Goal: Task Accomplishment & Management: Complete application form

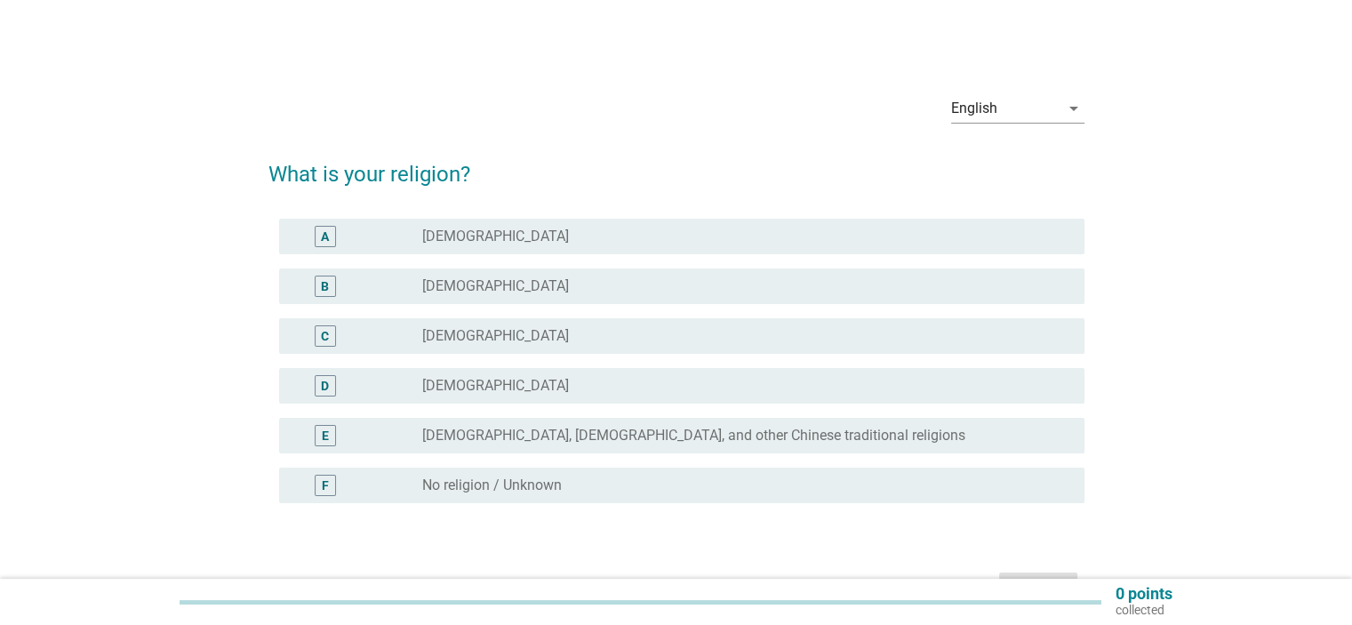
click at [643, 288] on div "radio_button_unchecked [DEMOGRAPHIC_DATA]" at bounding box center [738, 286] width 633 height 18
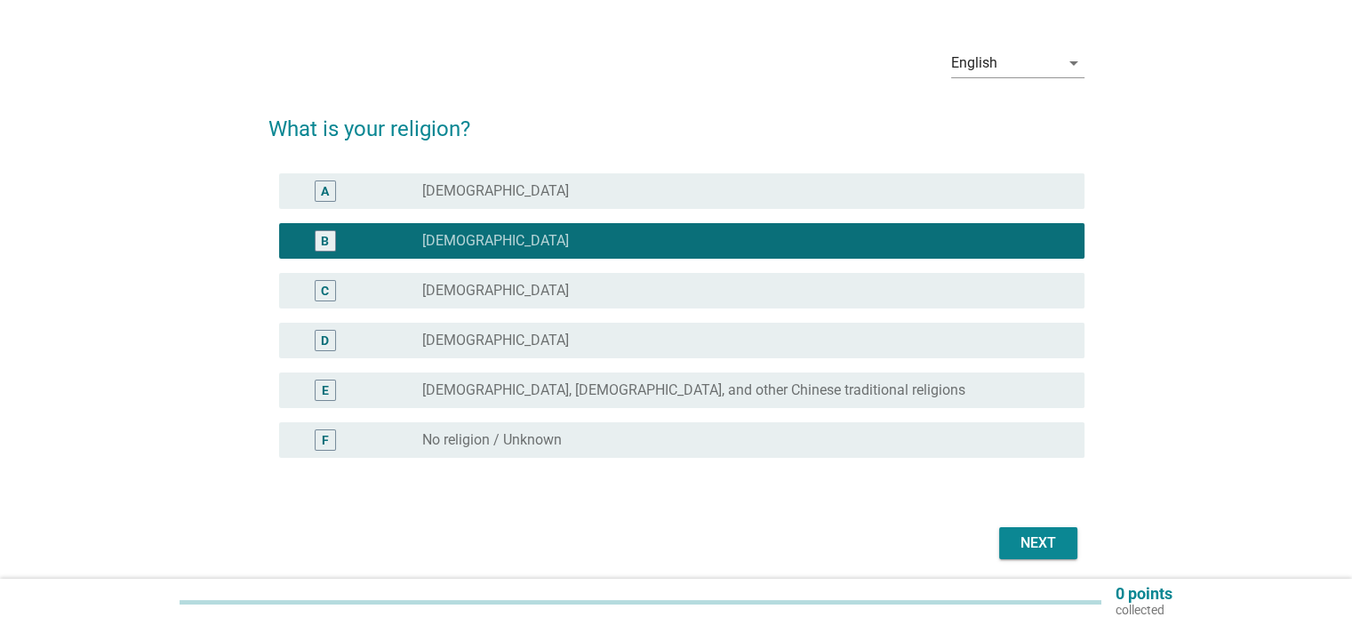
scroll to position [89, 0]
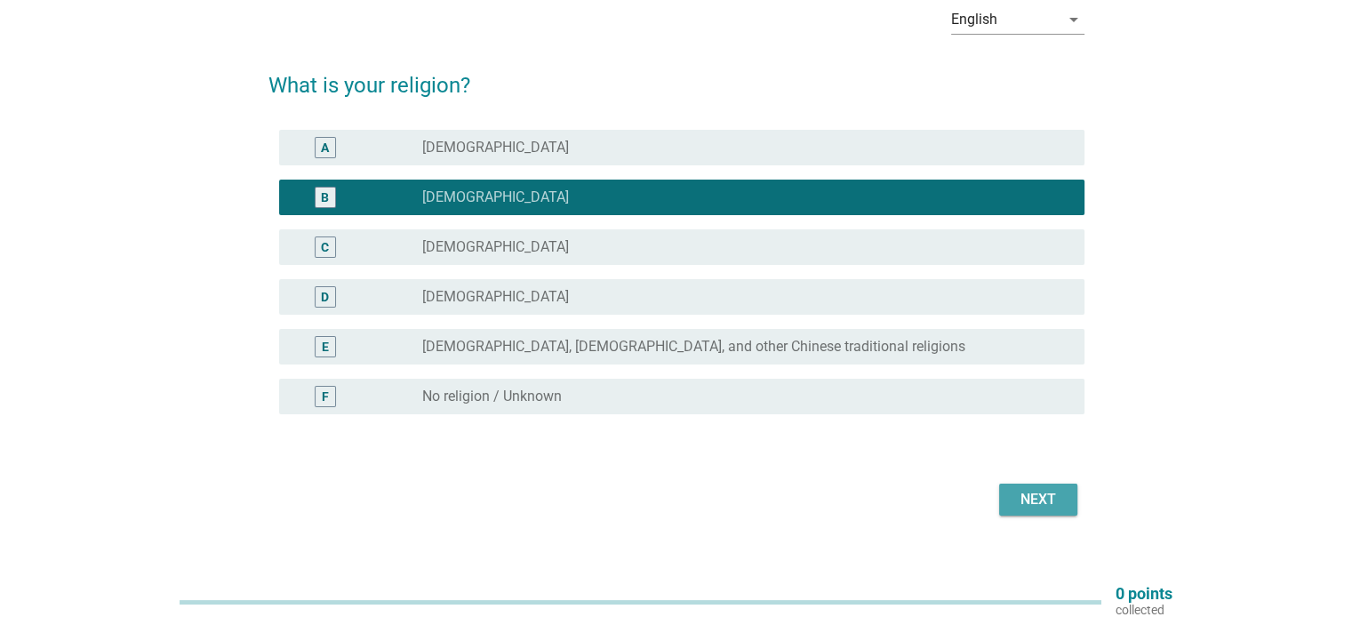
click at [1068, 507] on button "Next" at bounding box center [1038, 500] width 78 height 32
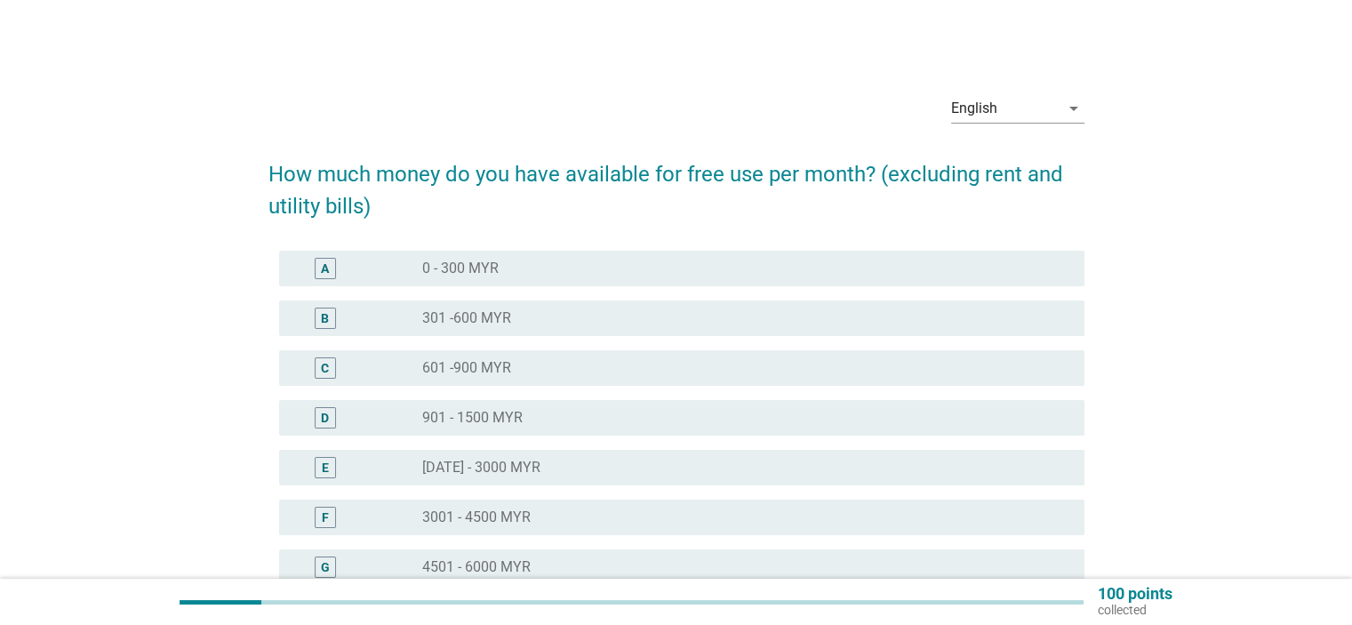
click at [764, 173] on h2 "How much money do you have available for free use per month? (excluding rent an…" at bounding box center [676, 181] width 816 height 82
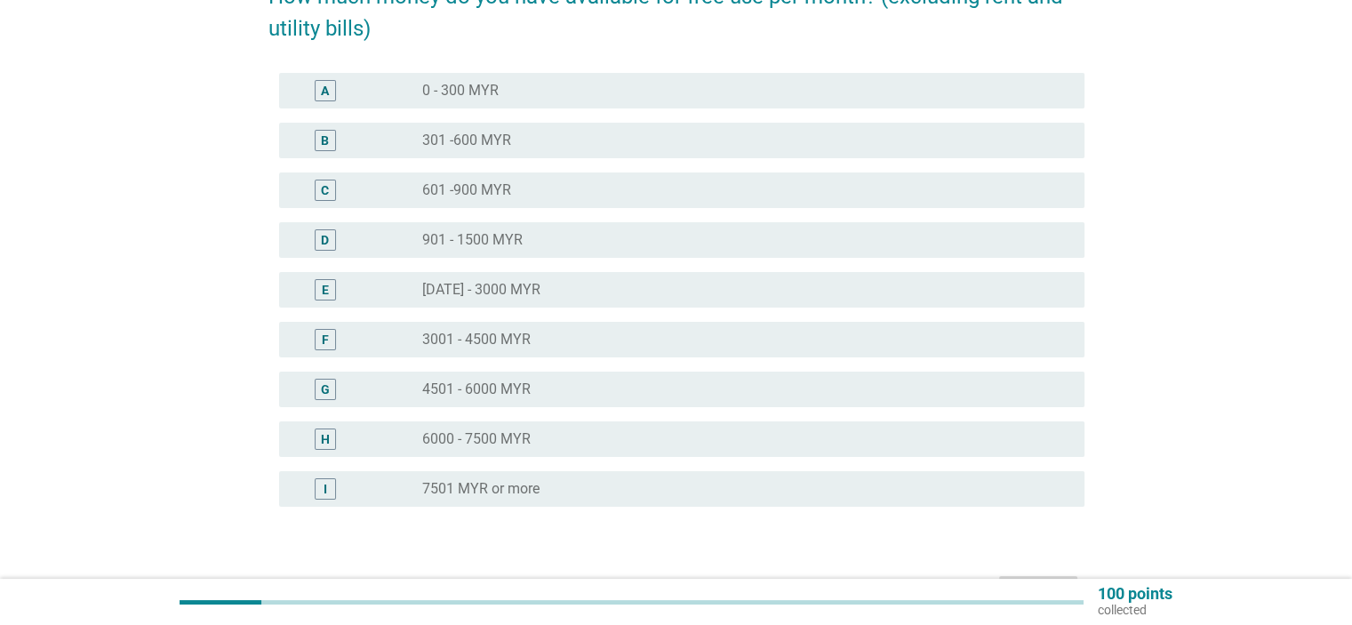
scroll to position [89, 0]
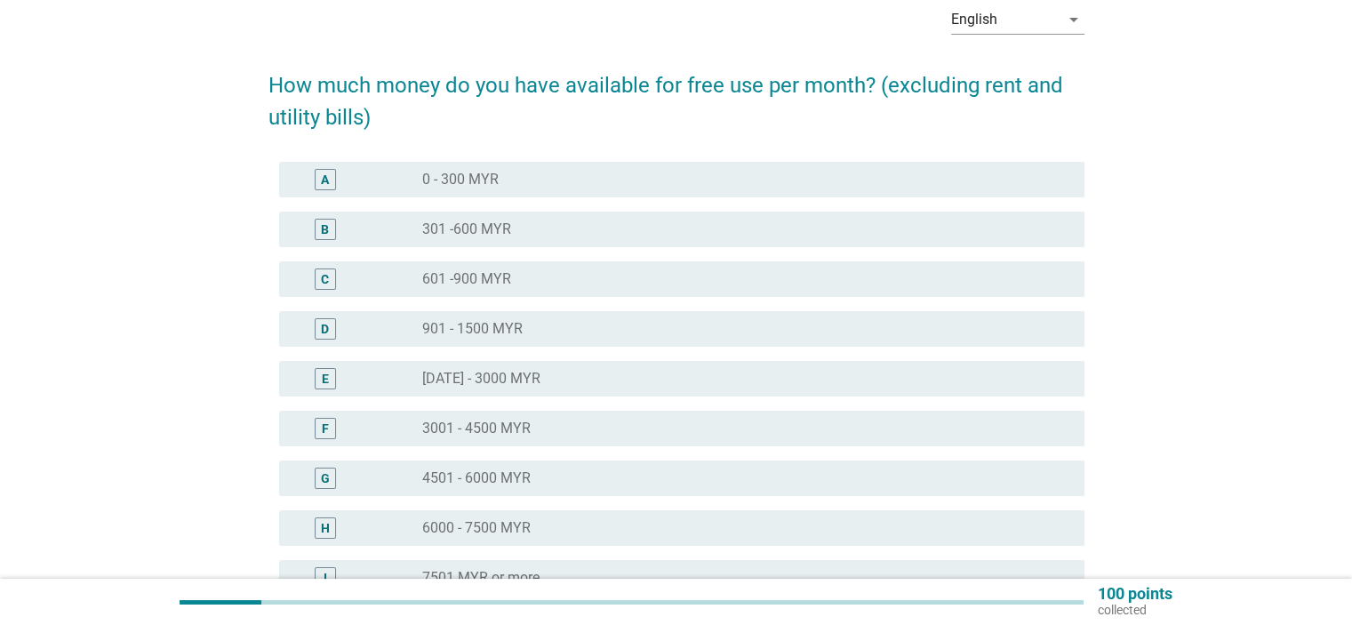
click at [469, 376] on label "[DATE] - 3000 MYR" at bounding box center [481, 379] width 118 height 18
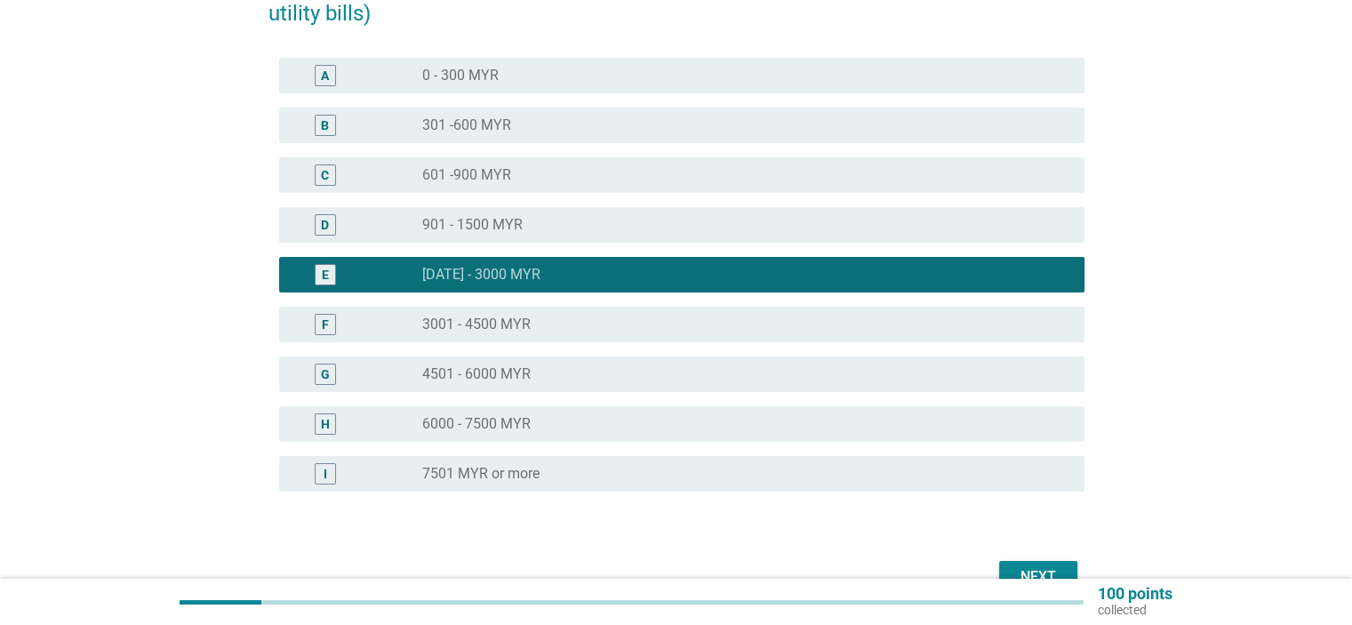
scroll to position [292, 0]
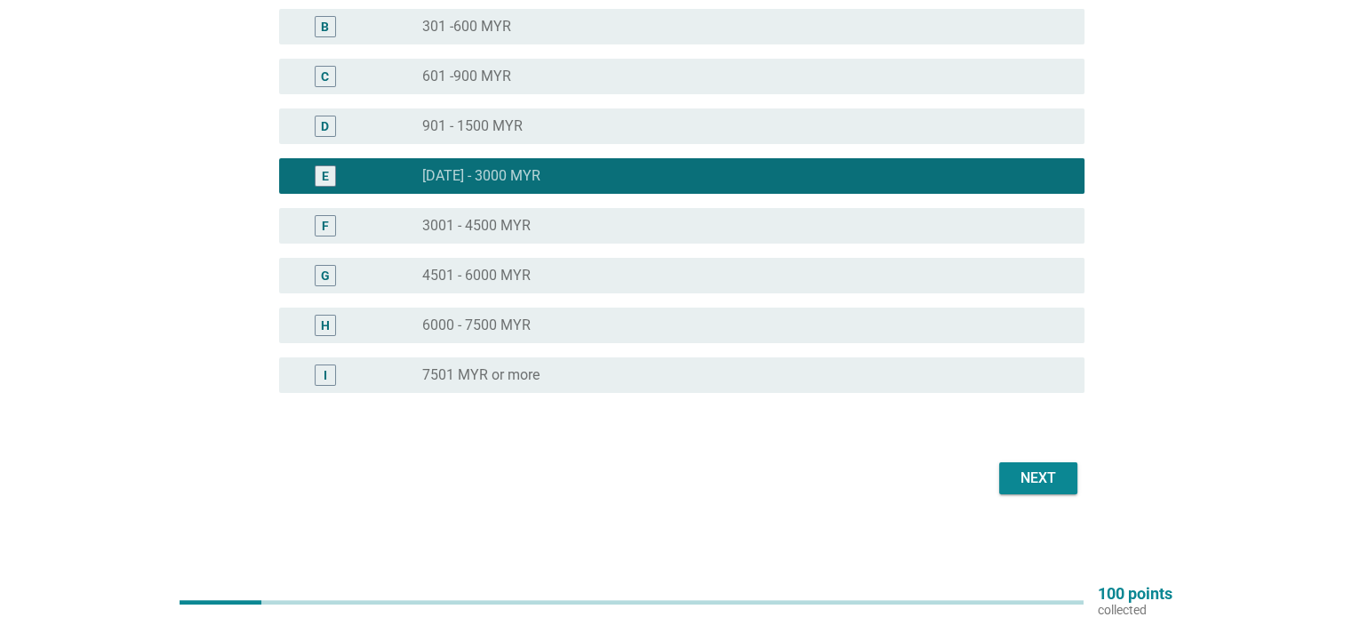
click at [1021, 480] on div "Next" at bounding box center [1039, 478] width 50 height 21
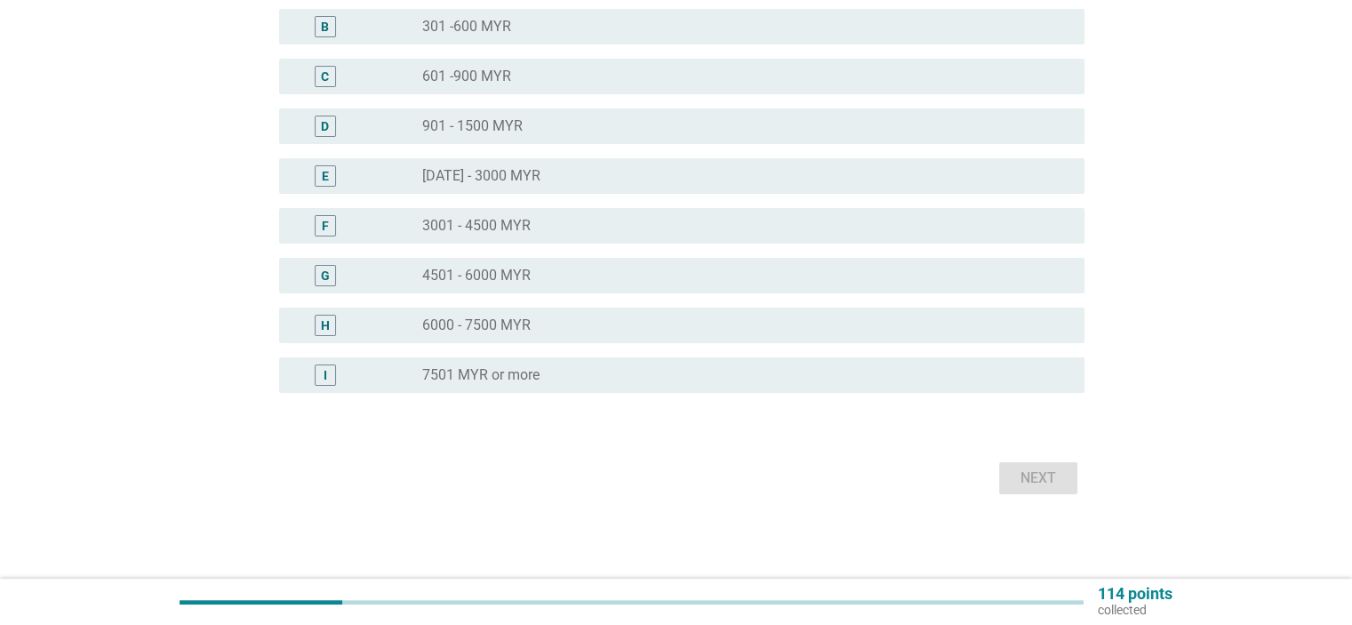
scroll to position [0, 0]
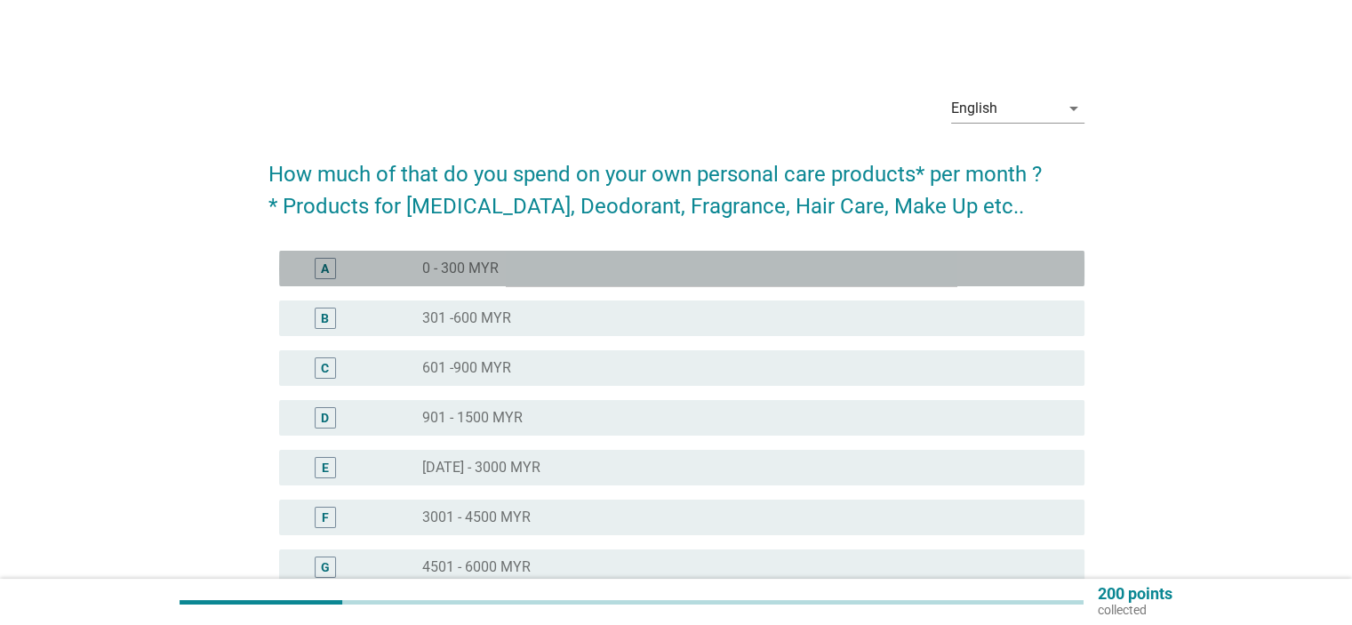
click at [754, 265] on div "radio_button_unchecked 0 - 300 MYR" at bounding box center [738, 269] width 633 height 18
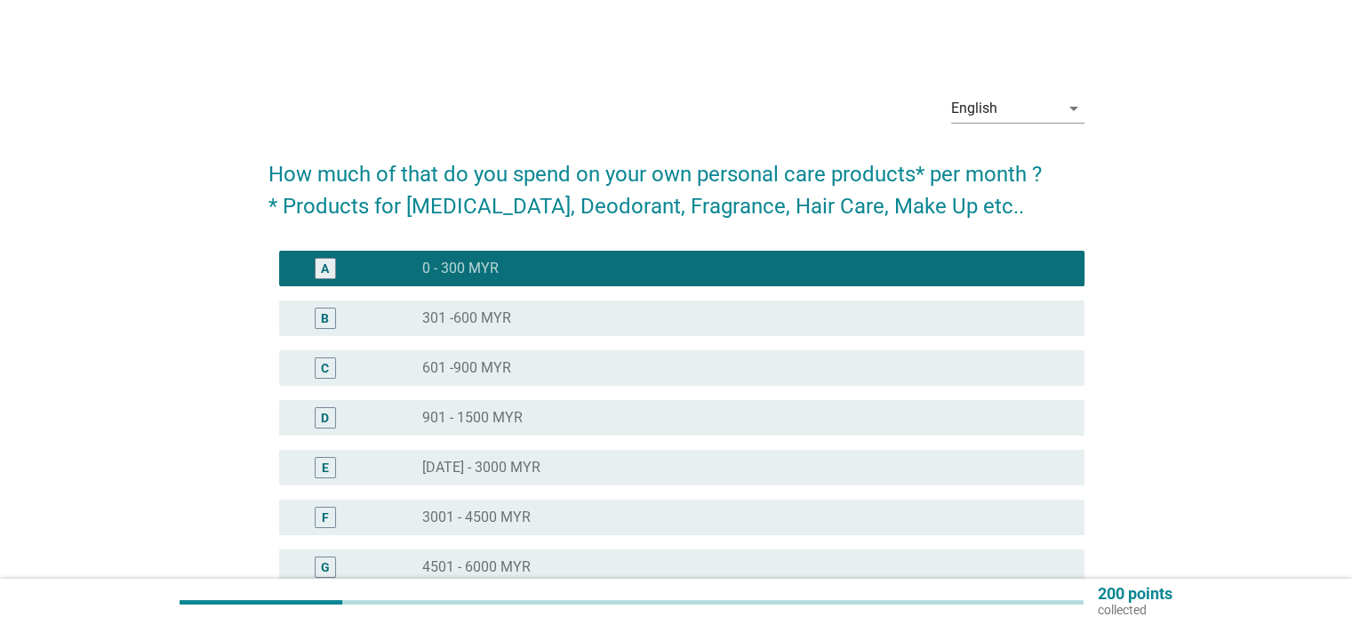
scroll to position [292, 0]
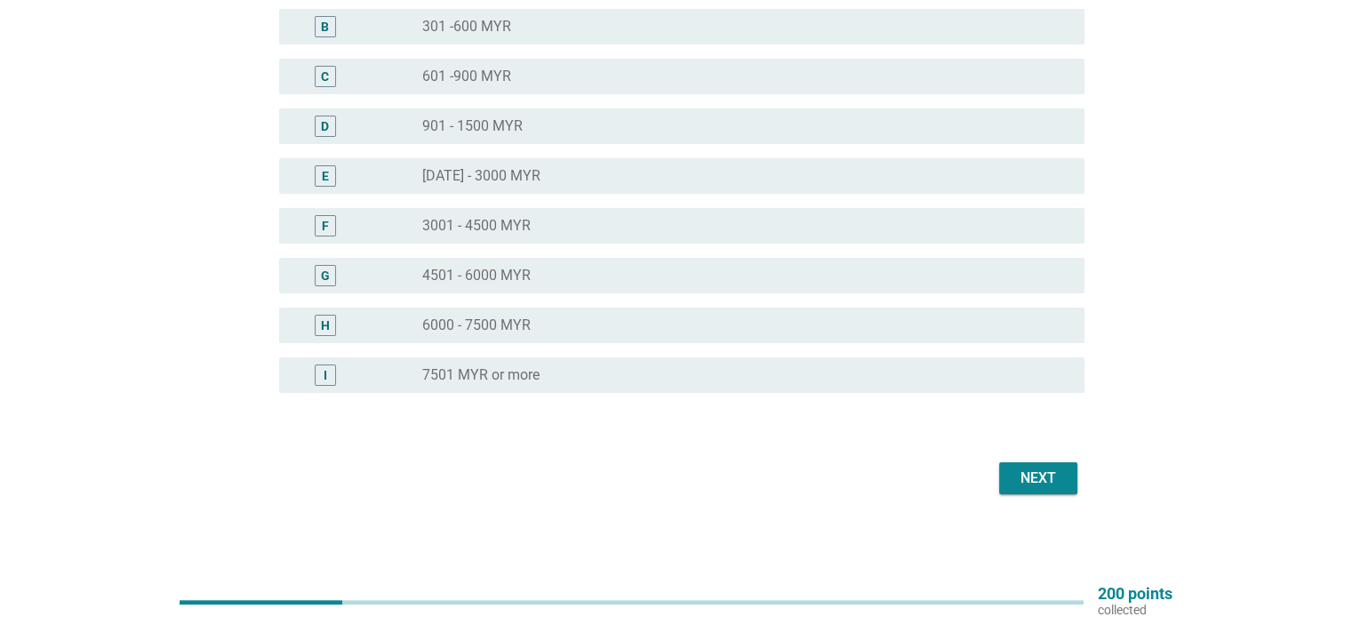
click at [1016, 481] on div "Next" at bounding box center [1039, 478] width 50 height 21
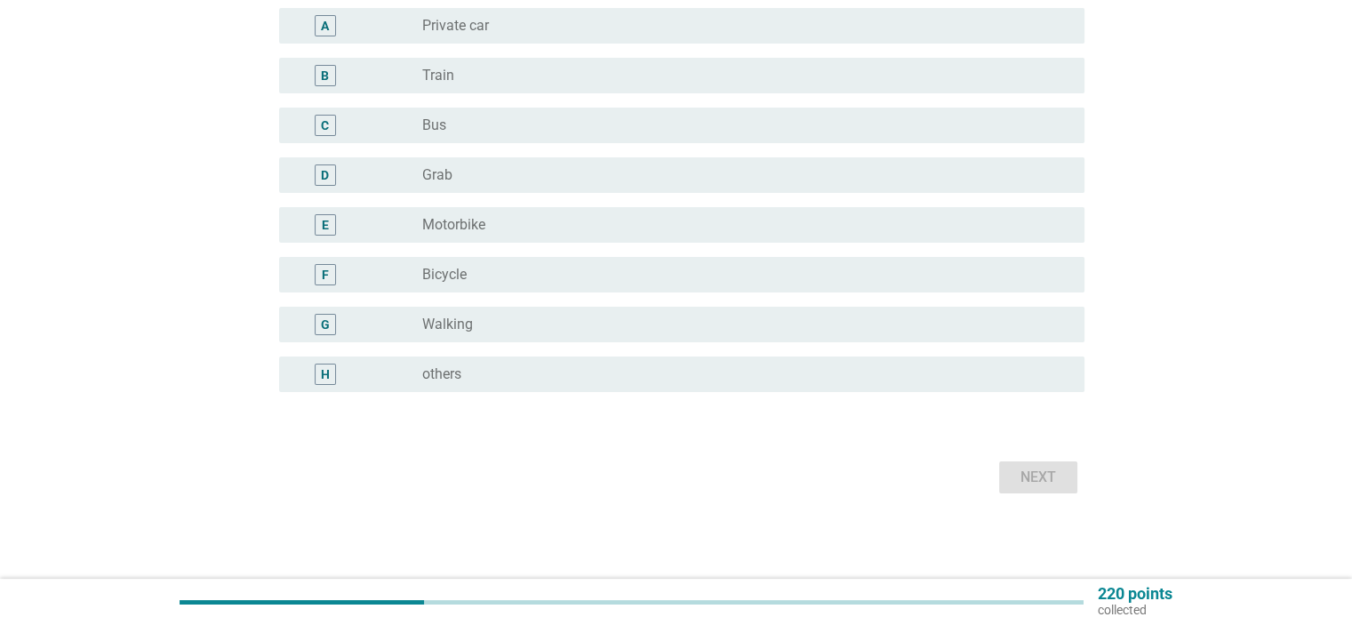
scroll to position [0, 0]
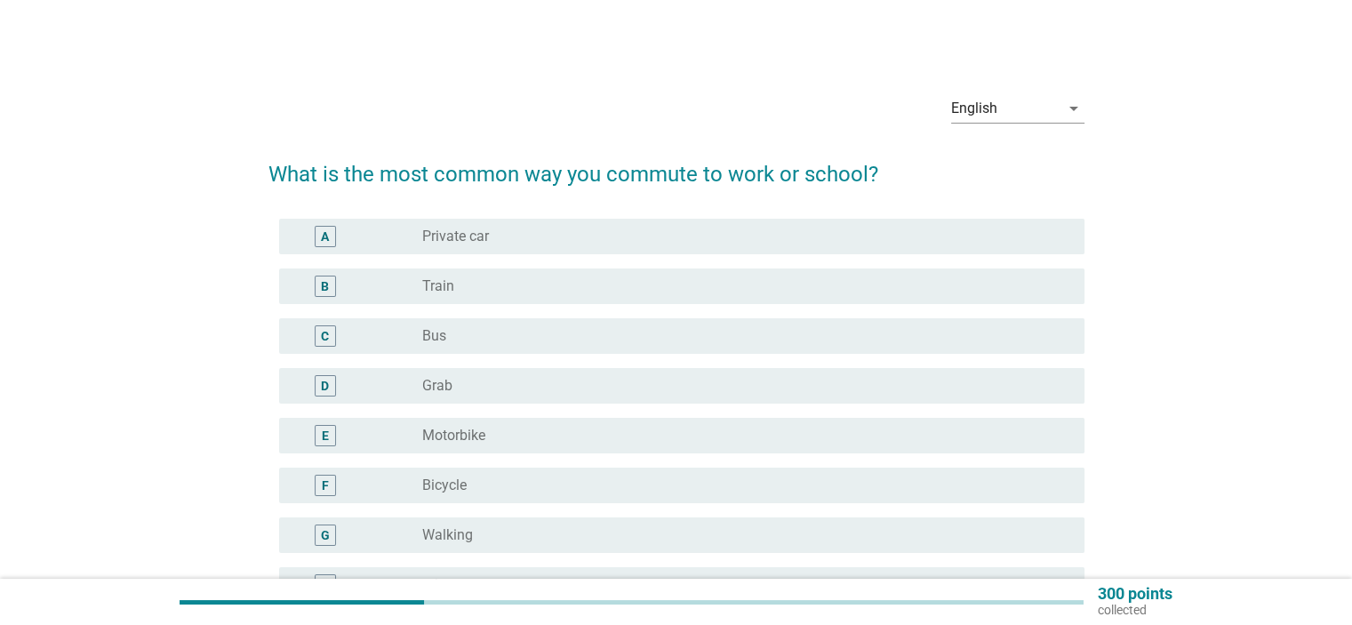
click at [829, 236] on div "radio_button_unchecked Private car" at bounding box center [738, 237] width 633 height 18
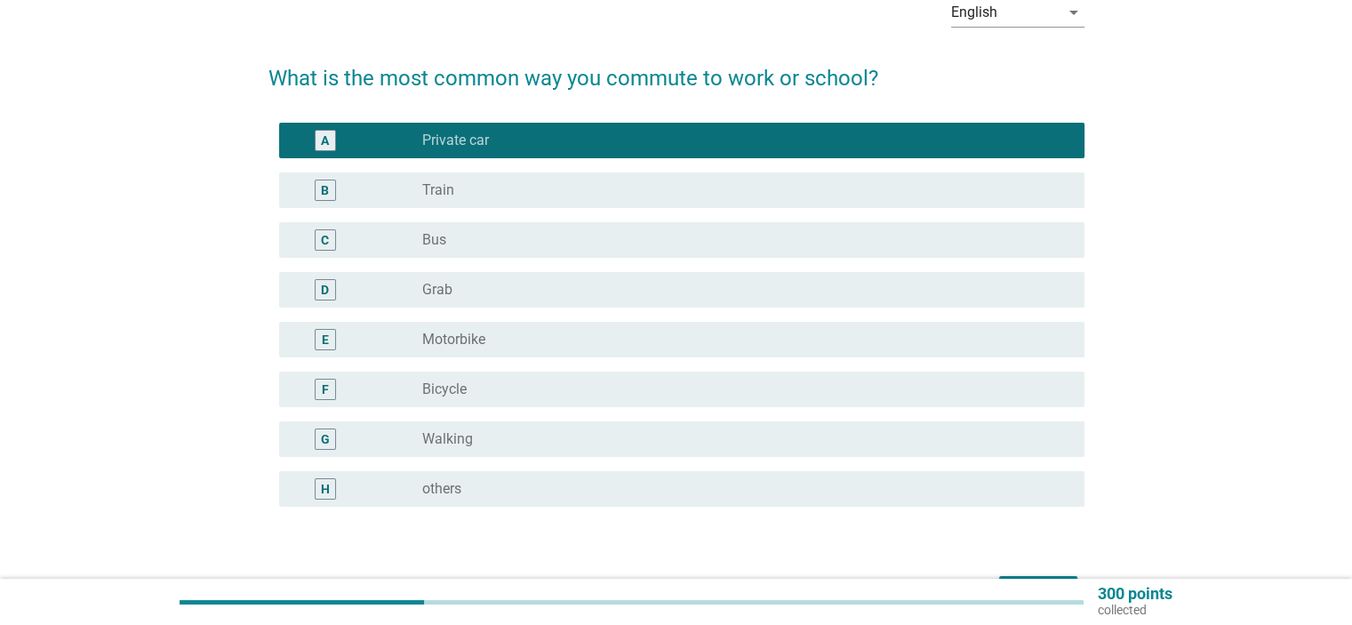
scroll to position [210, 0]
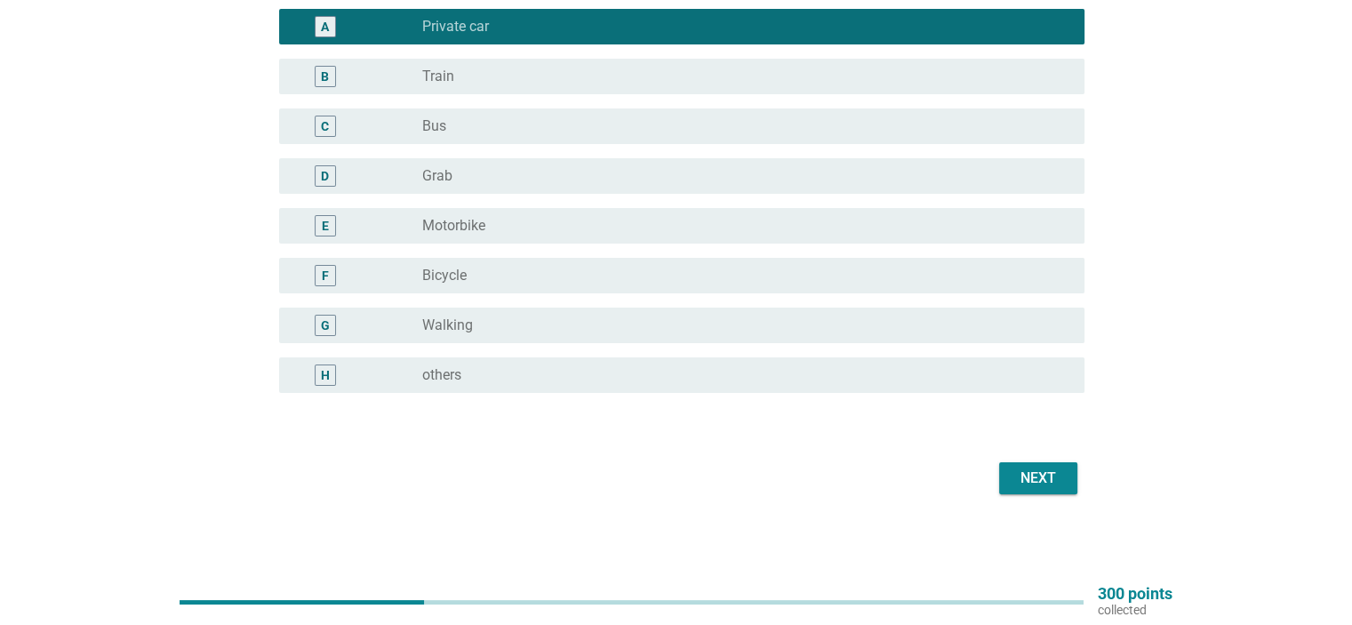
click at [1063, 513] on div "English arrow_drop_down What is the most common way you commute to work or scho…" at bounding box center [676, 185] width 1310 height 701
click at [1032, 460] on div "Next" at bounding box center [676, 478] width 816 height 43
click at [1047, 498] on div "Next" at bounding box center [676, 478] width 816 height 43
click at [1050, 473] on div "Next" at bounding box center [1039, 478] width 50 height 21
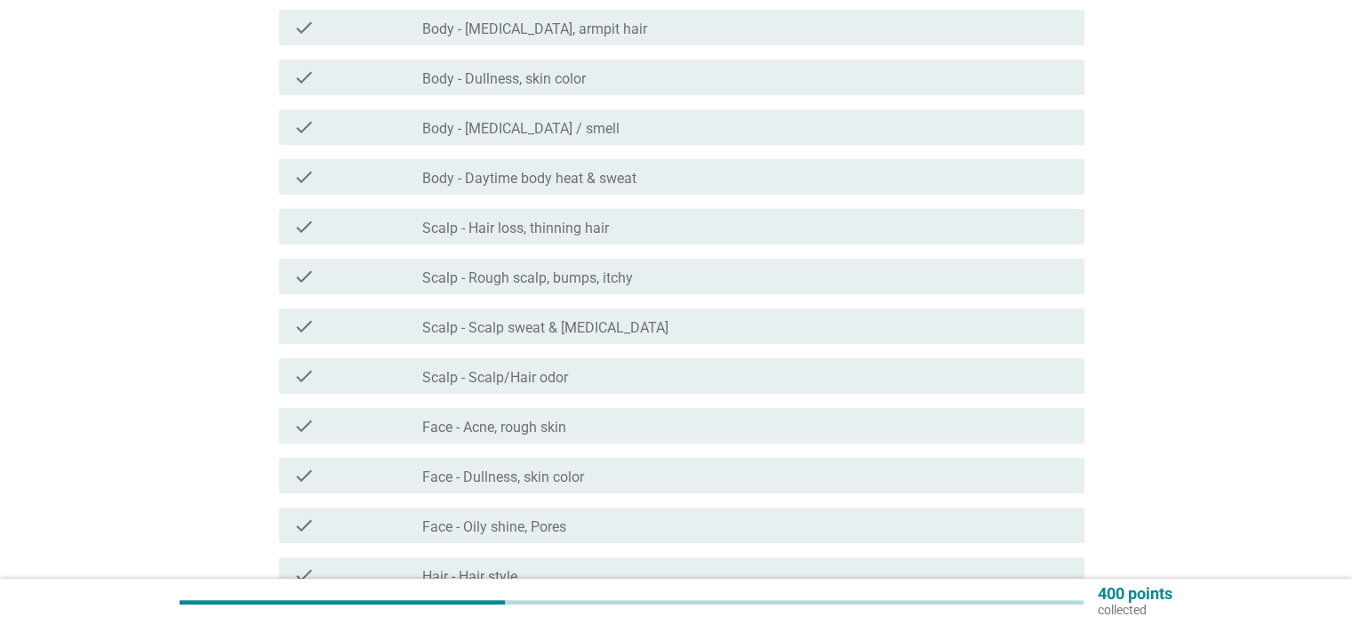
scroll to position [356, 0]
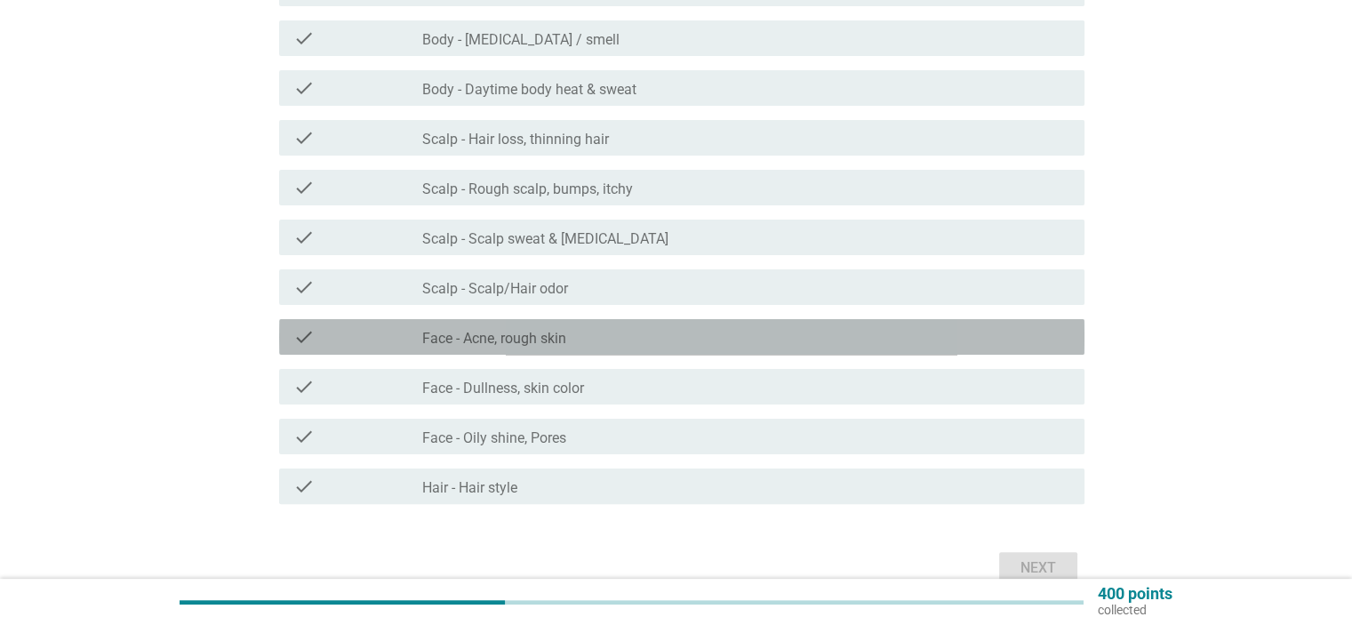
click at [775, 347] on div "check_box_outline_blank Face - Acne, rough skin" at bounding box center [745, 336] width 647 height 21
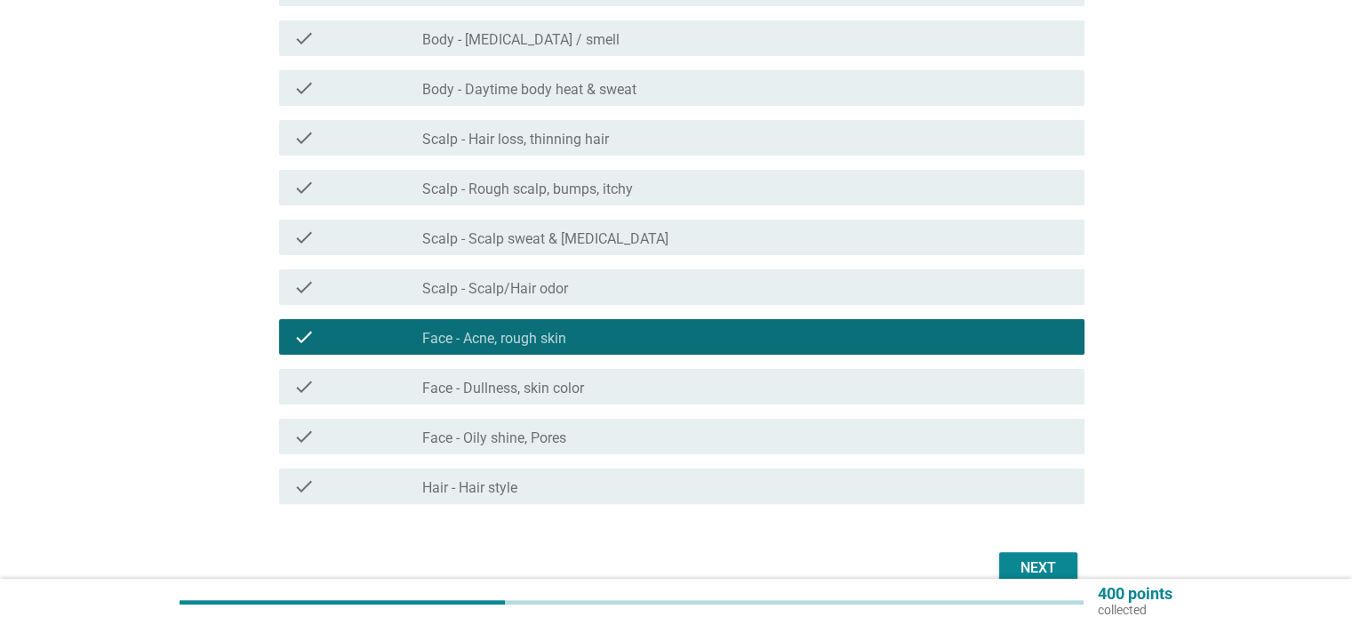
click at [1035, 562] on div "Next" at bounding box center [1039, 567] width 50 height 21
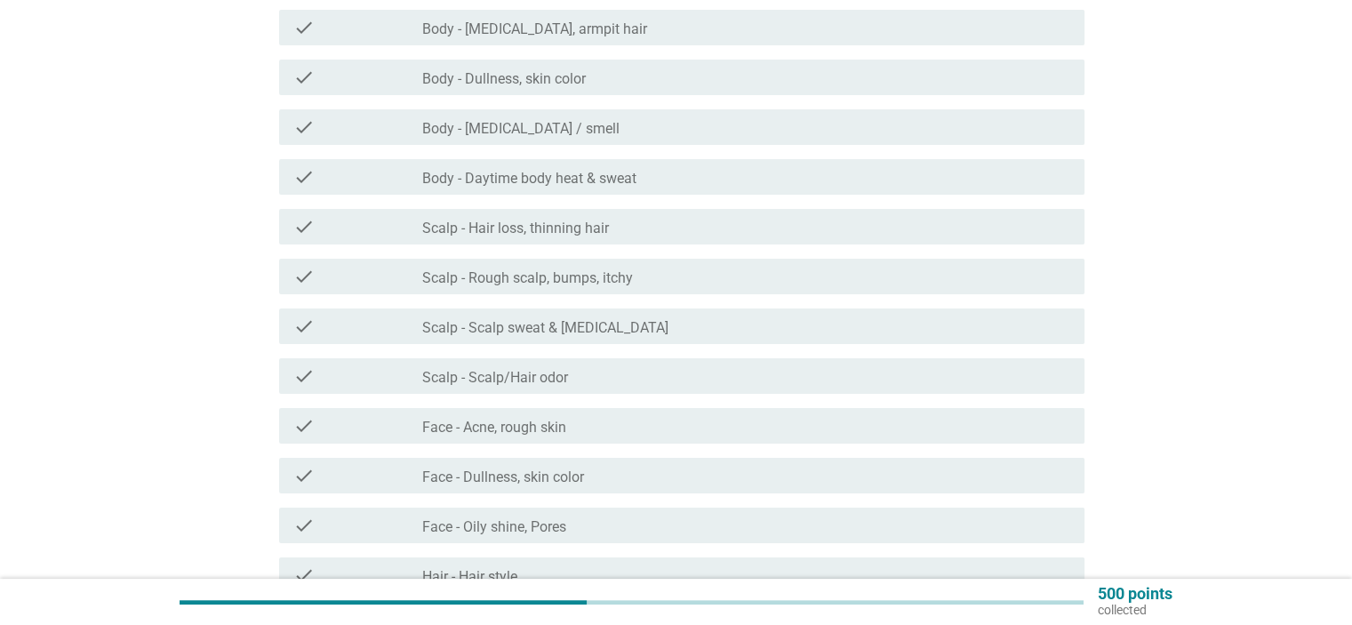
scroll to position [178, 0]
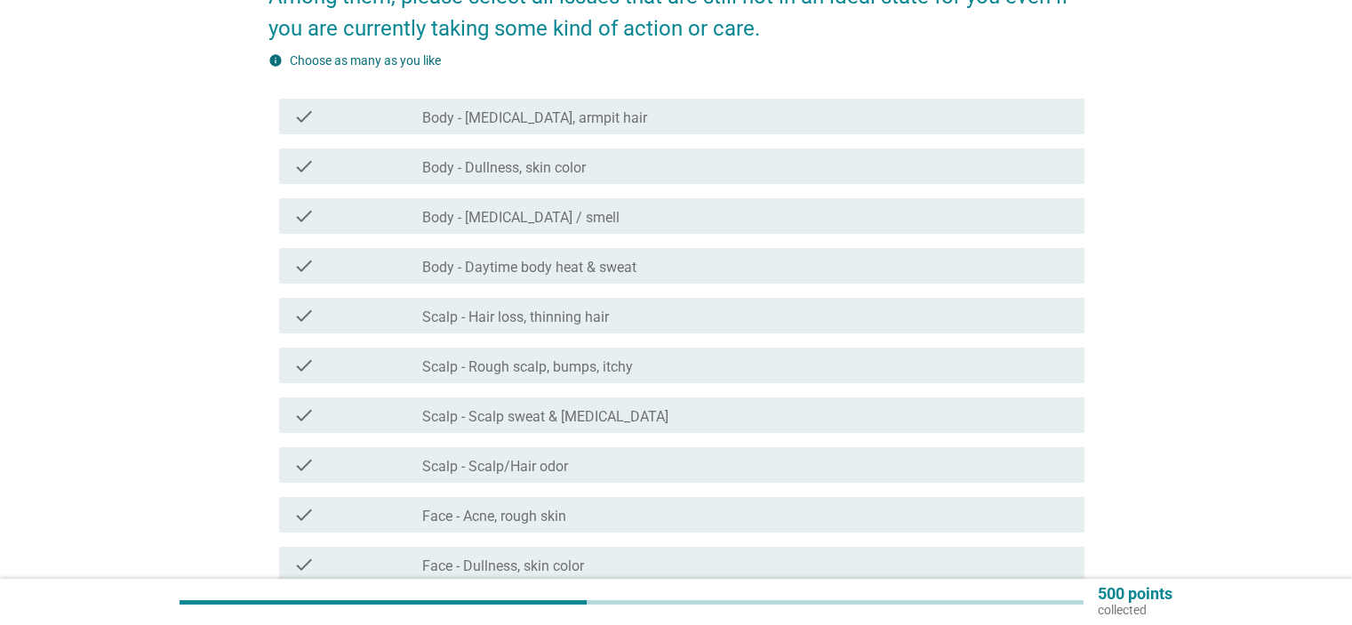
click at [607, 163] on div "check_box_outline_blank Body - Dullness, skin color" at bounding box center [745, 166] width 647 height 21
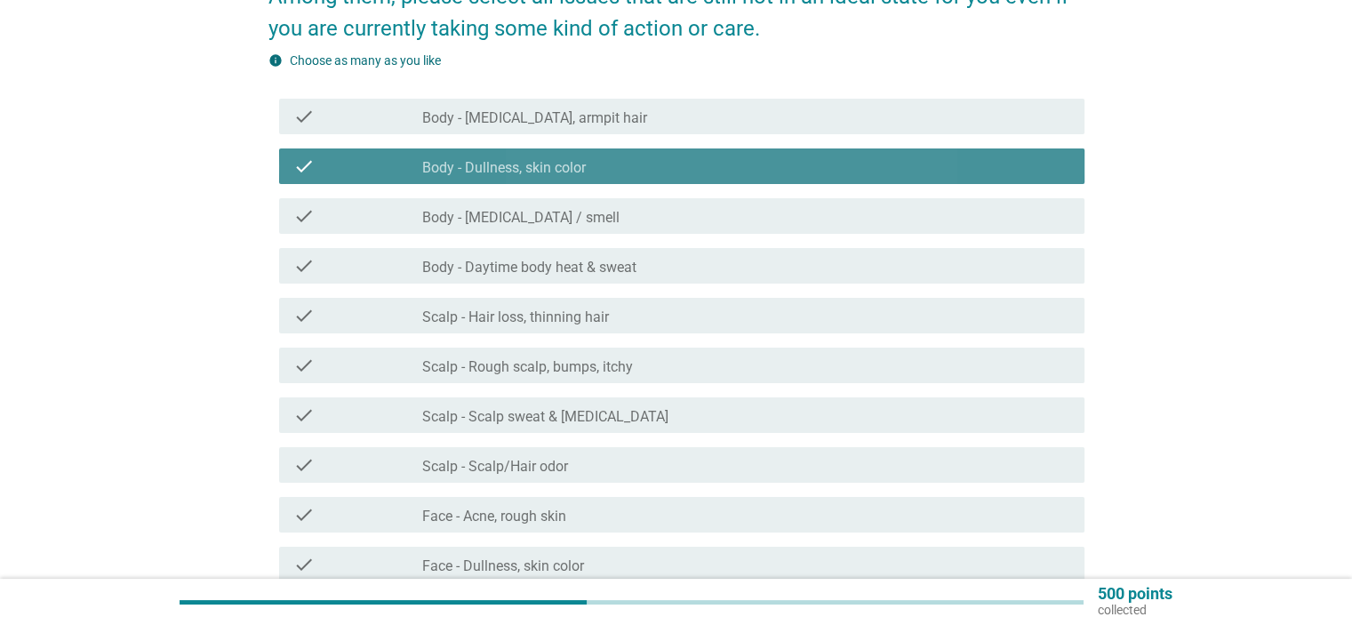
click at [622, 272] on label "Body - Daytime body heat & sweat" at bounding box center [529, 268] width 214 height 18
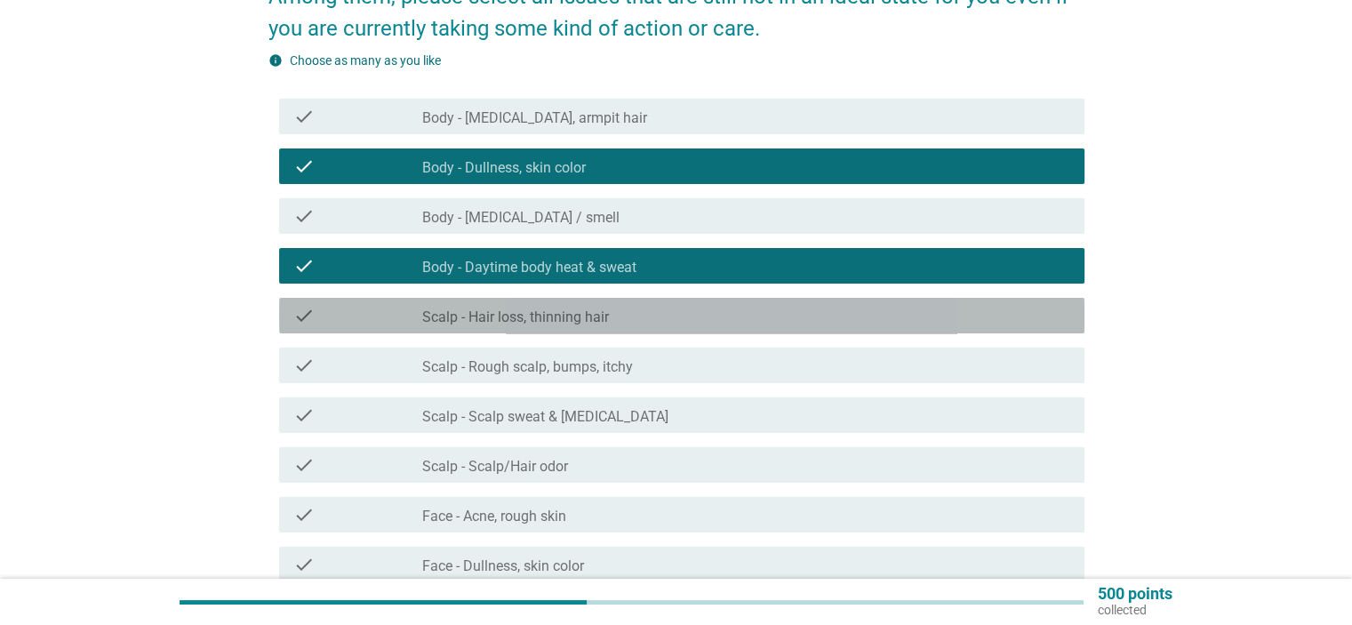
click at [617, 333] on div "check check_box_outline_blank Scalp - Hair loss, thinning hair" at bounding box center [681, 316] width 805 height 36
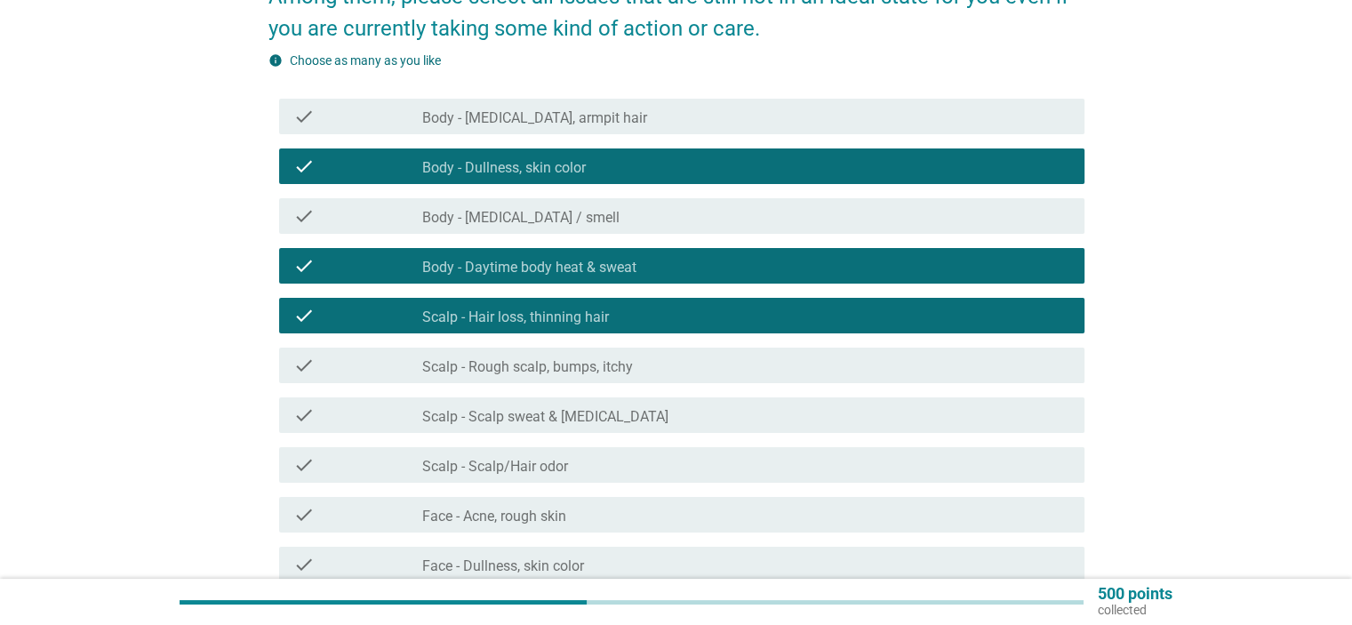
click at [637, 373] on div "check_box_outline_blank Scalp - Rough scalp, bumps, itchy" at bounding box center [745, 365] width 647 height 21
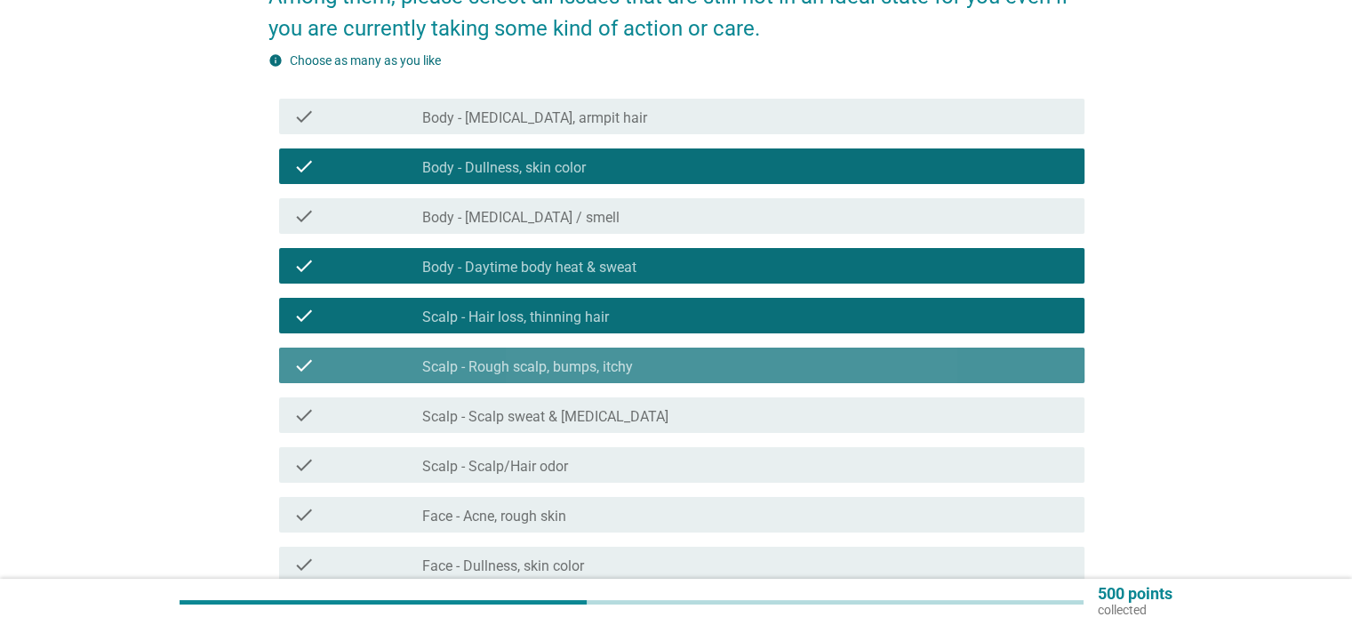
click at [608, 504] on div "check_box_outline_blank Face - Acne, rough skin" at bounding box center [745, 514] width 647 height 21
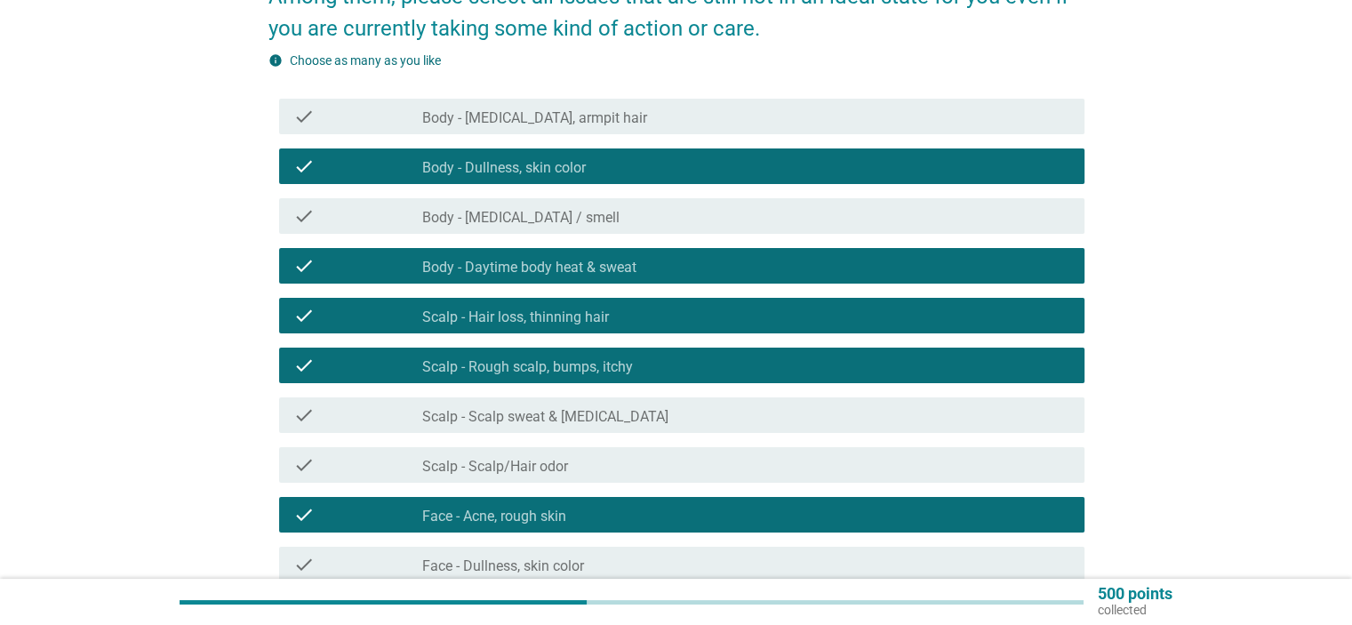
scroll to position [445, 0]
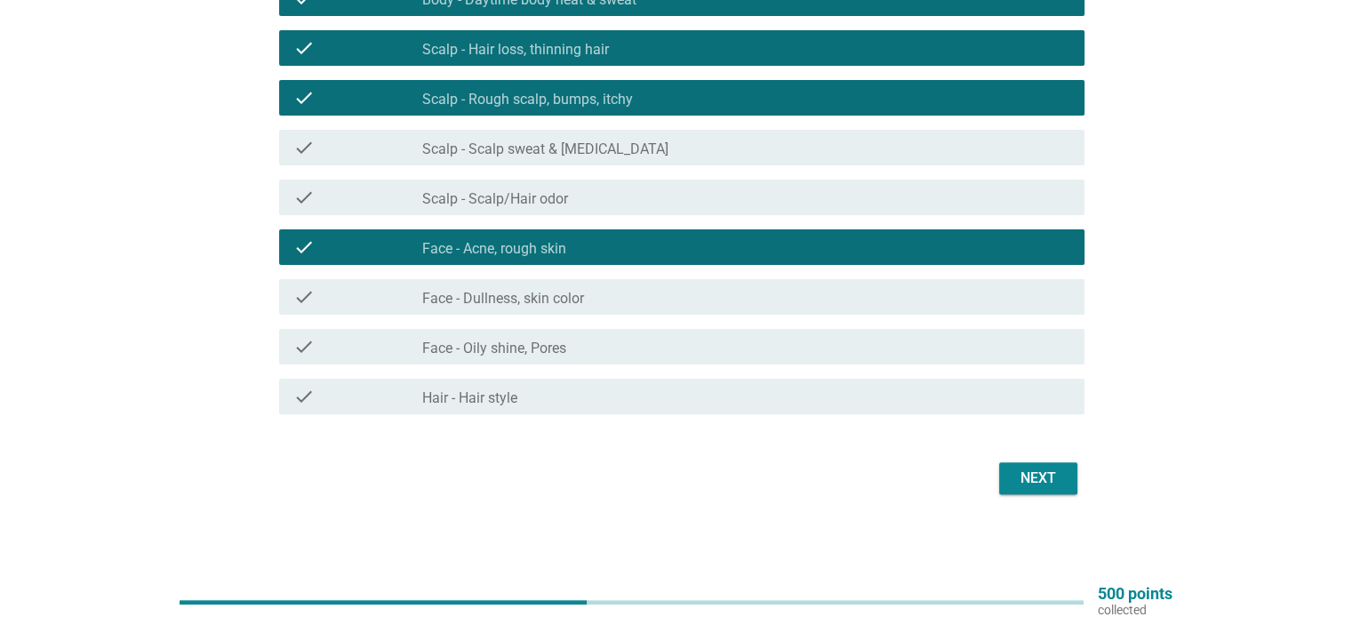
click at [1030, 477] on div "Next" at bounding box center [1039, 478] width 50 height 21
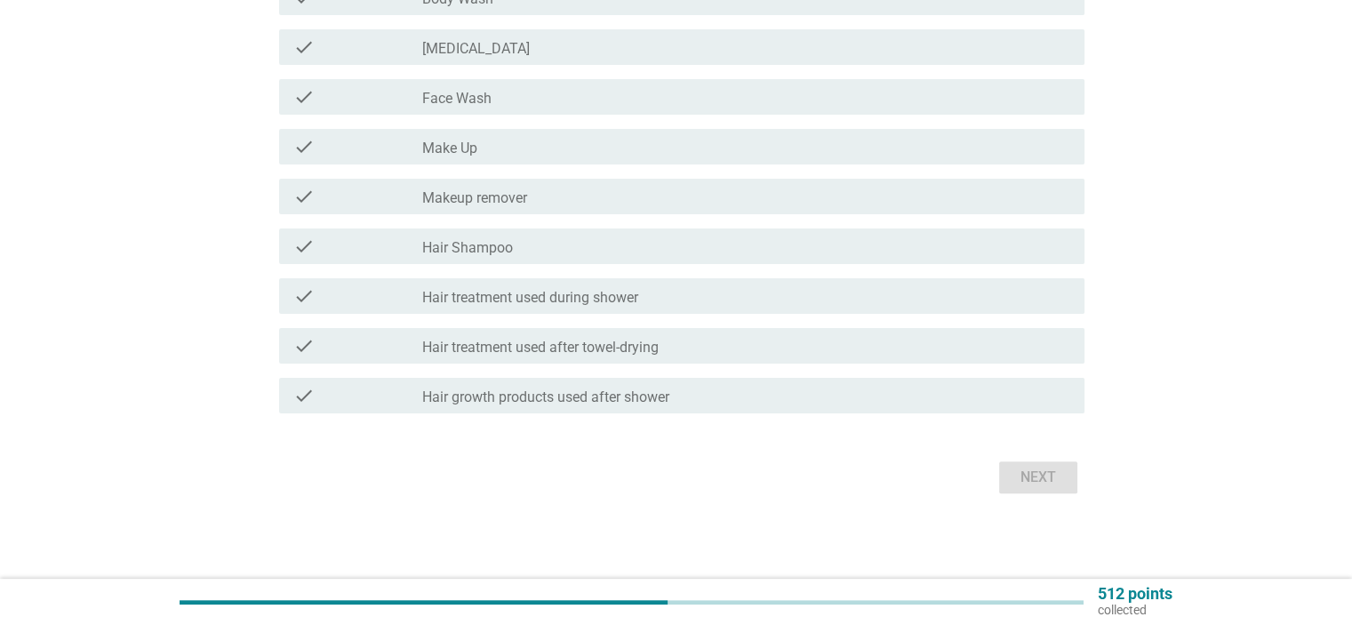
scroll to position [0, 0]
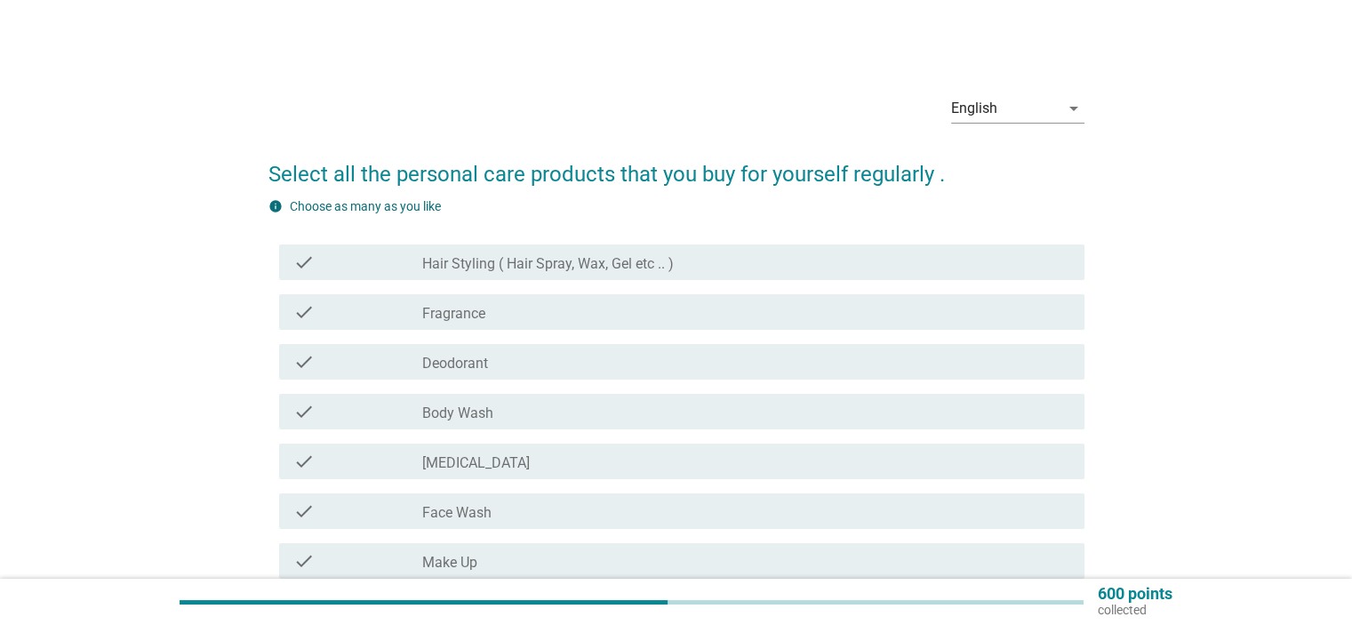
click at [686, 248] on div "check check_box_outline_blank Hair Styling ( Hair Spray, Wax, Gel etc .. )" at bounding box center [681, 262] width 805 height 36
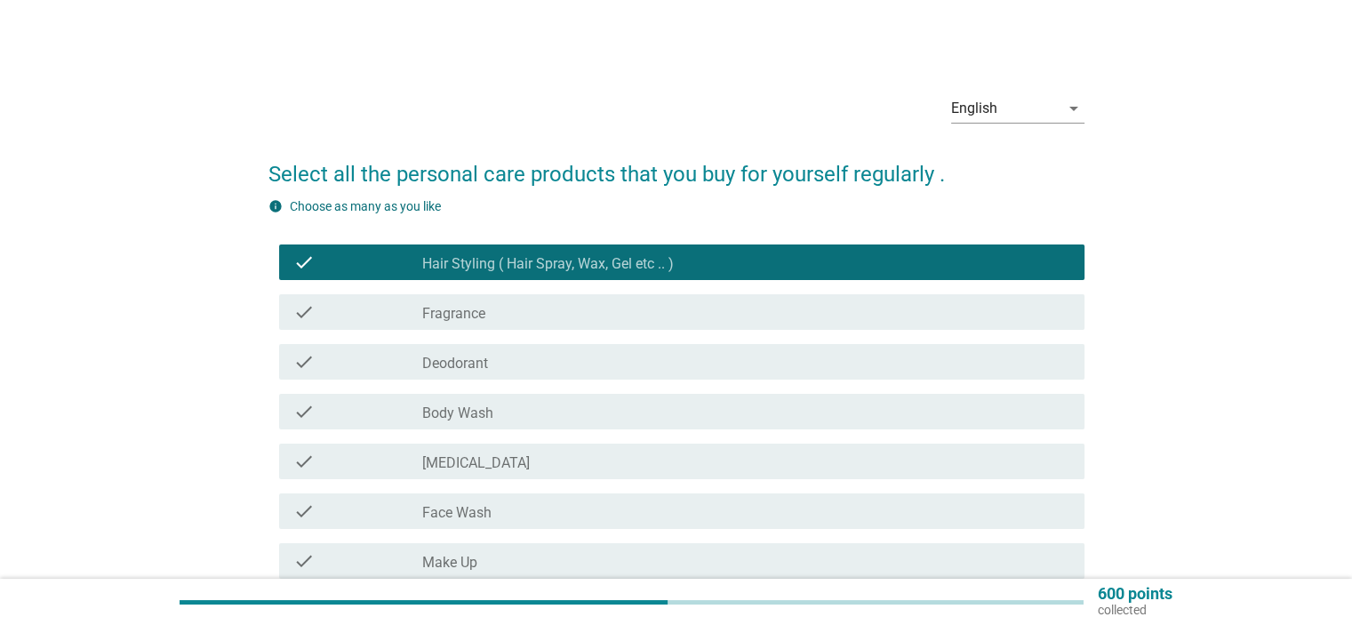
scroll to position [178, 0]
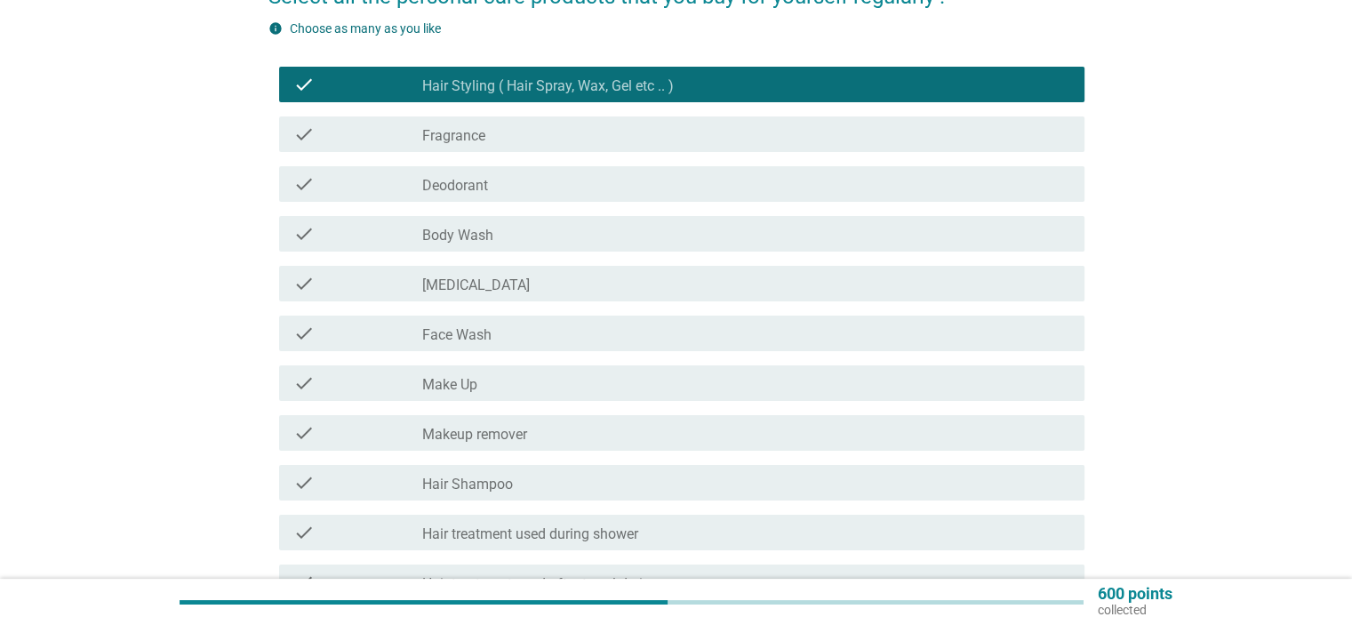
click at [541, 233] on div "check_box_outline_blank Body Wash" at bounding box center [745, 233] width 647 height 21
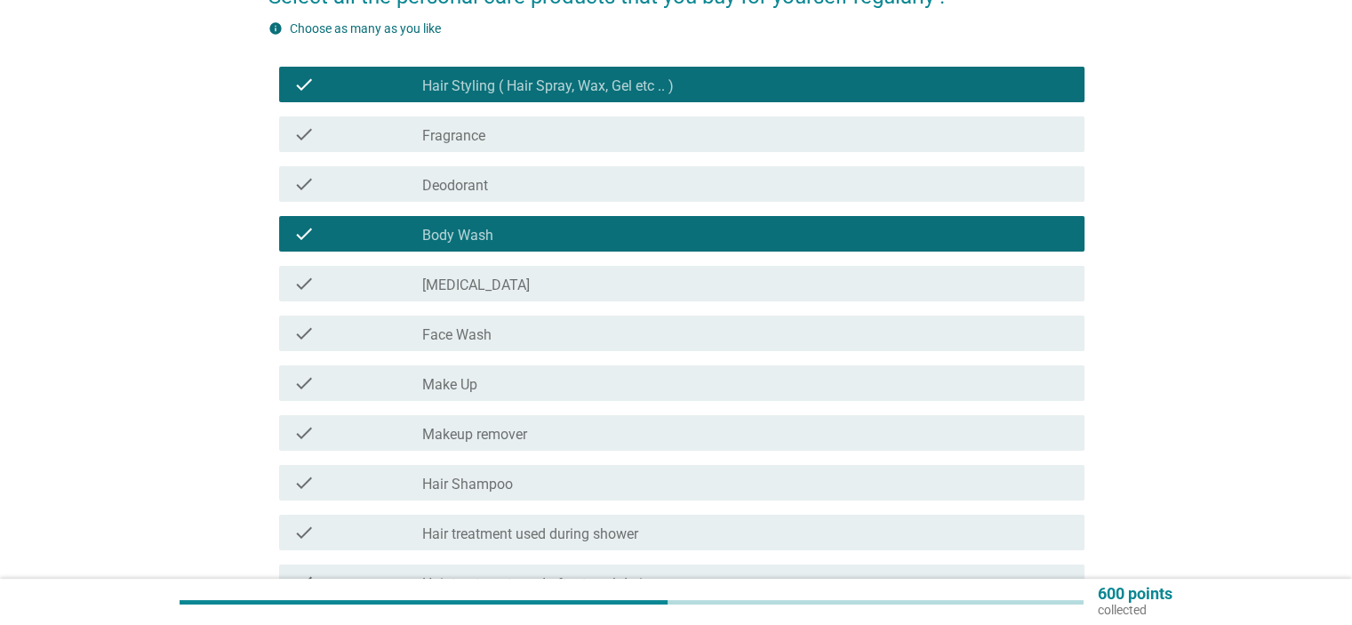
click at [560, 323] on div "check_box_outline_blank Face Wash" at bounding box center [745, 333] width 647 height 21
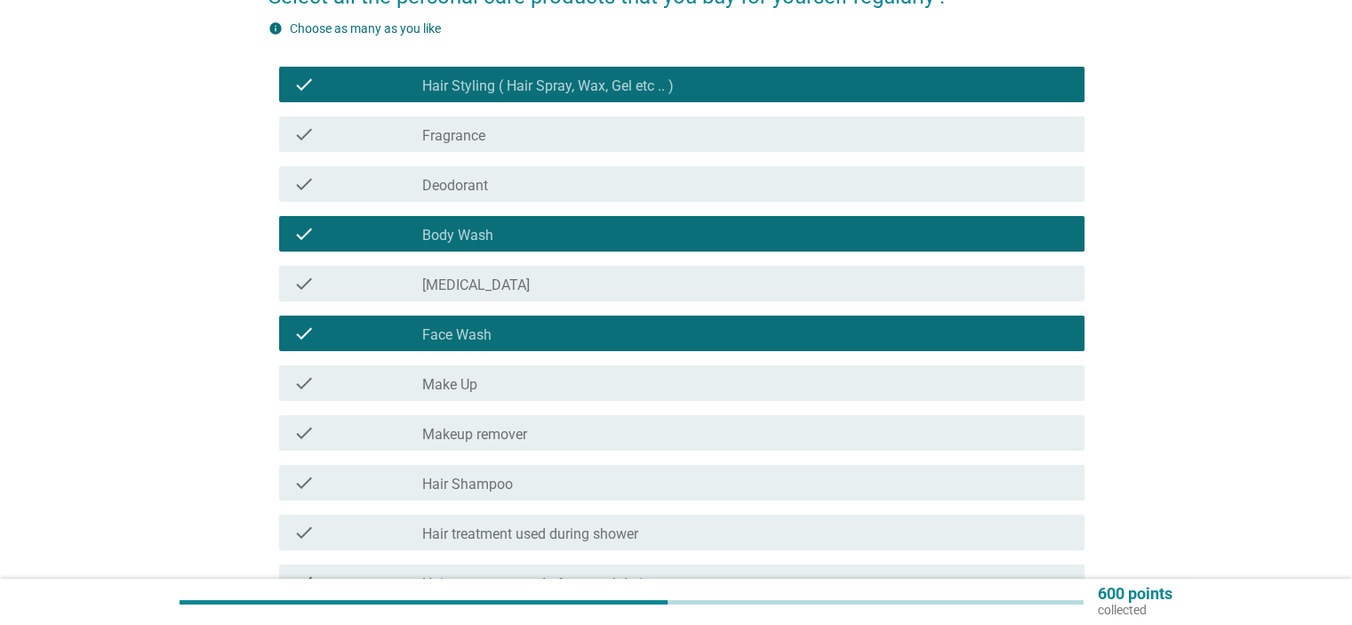
click at [573, 294] on div "check check_box_outline_blank [MEDICAL_DATA]" at bounding box center [681, 284] width 805 height 36
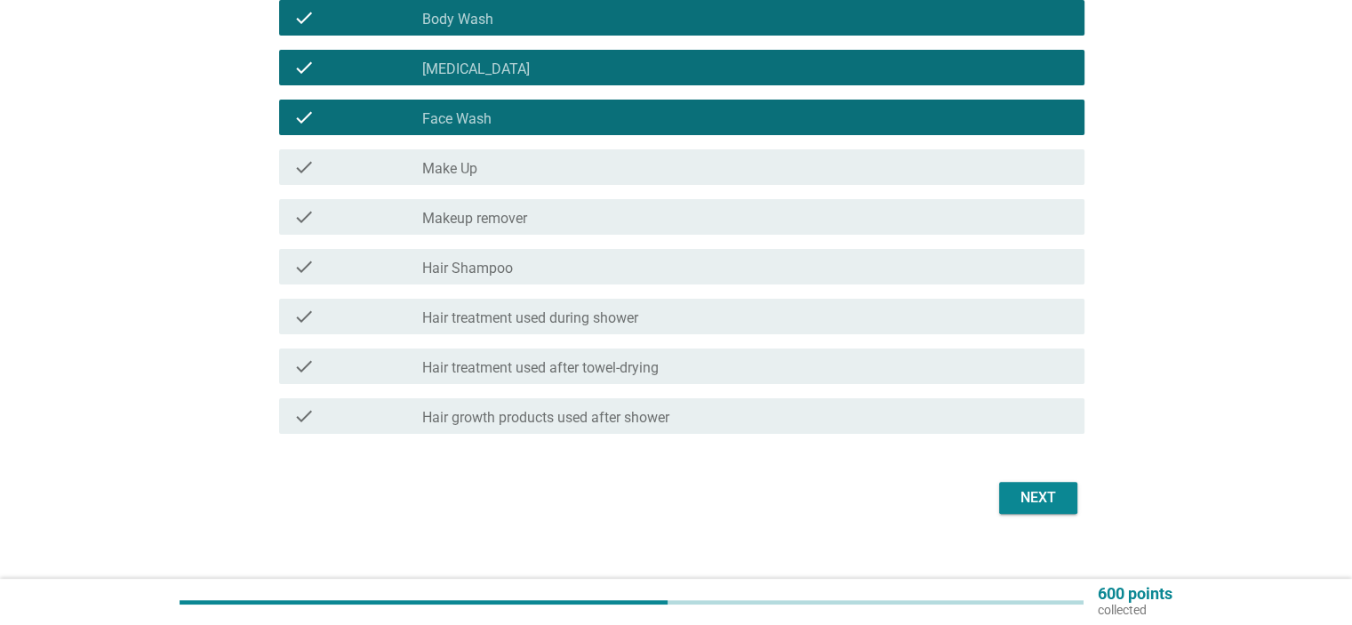
scroll to position [413, 0]
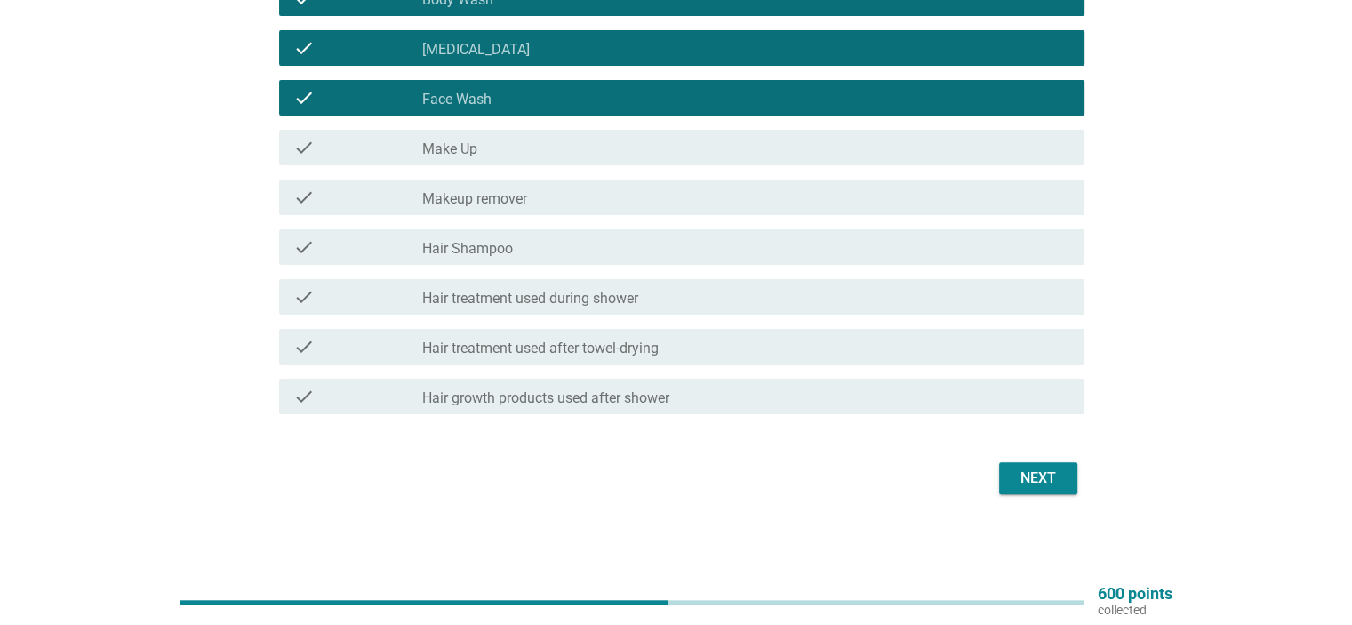
click at [622, 238] on div "check_box_outline_blank Hair Shampoo" at bounding box center [745, 246] width 647 height 21
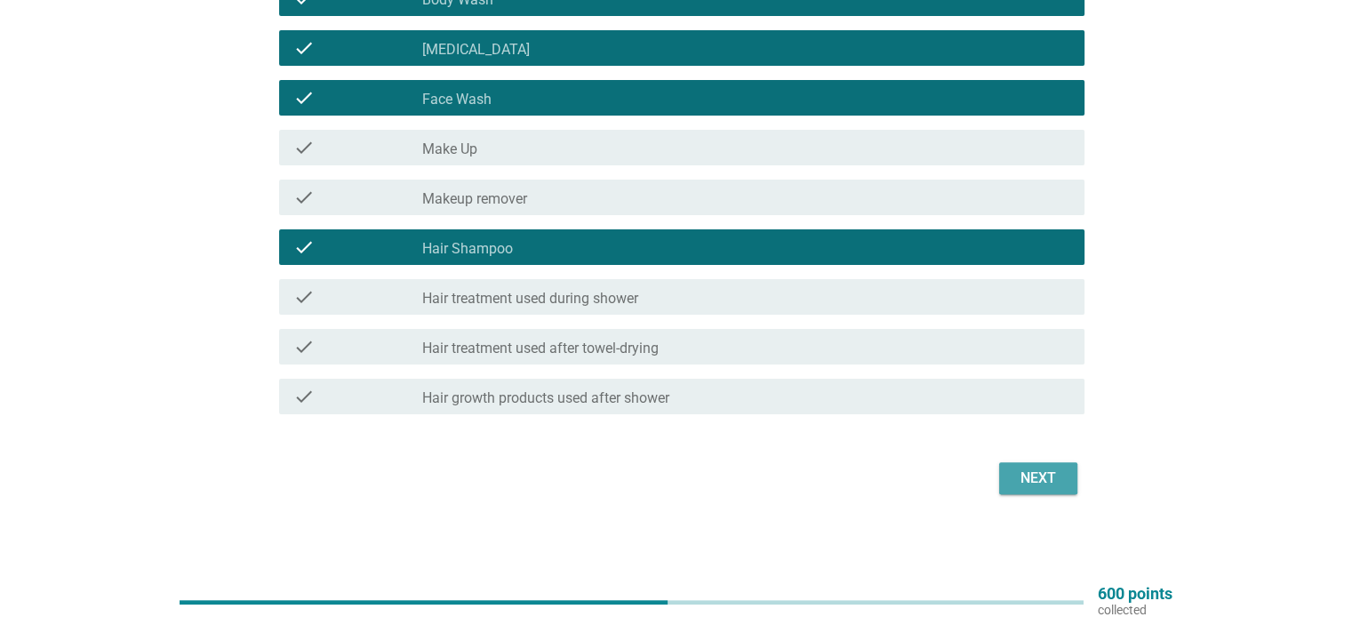
click at [1026, 475] on div "Next" at bounding box center [1039, 478] width 50 height 21
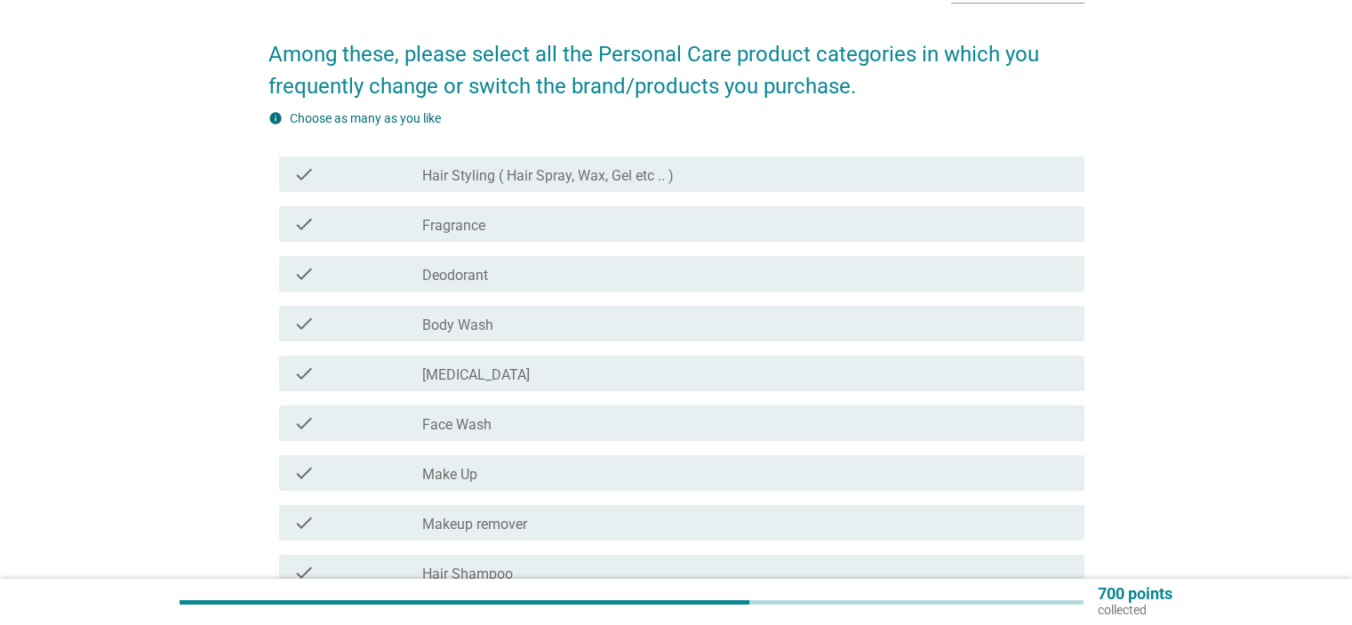
scroll to position [89, 0]
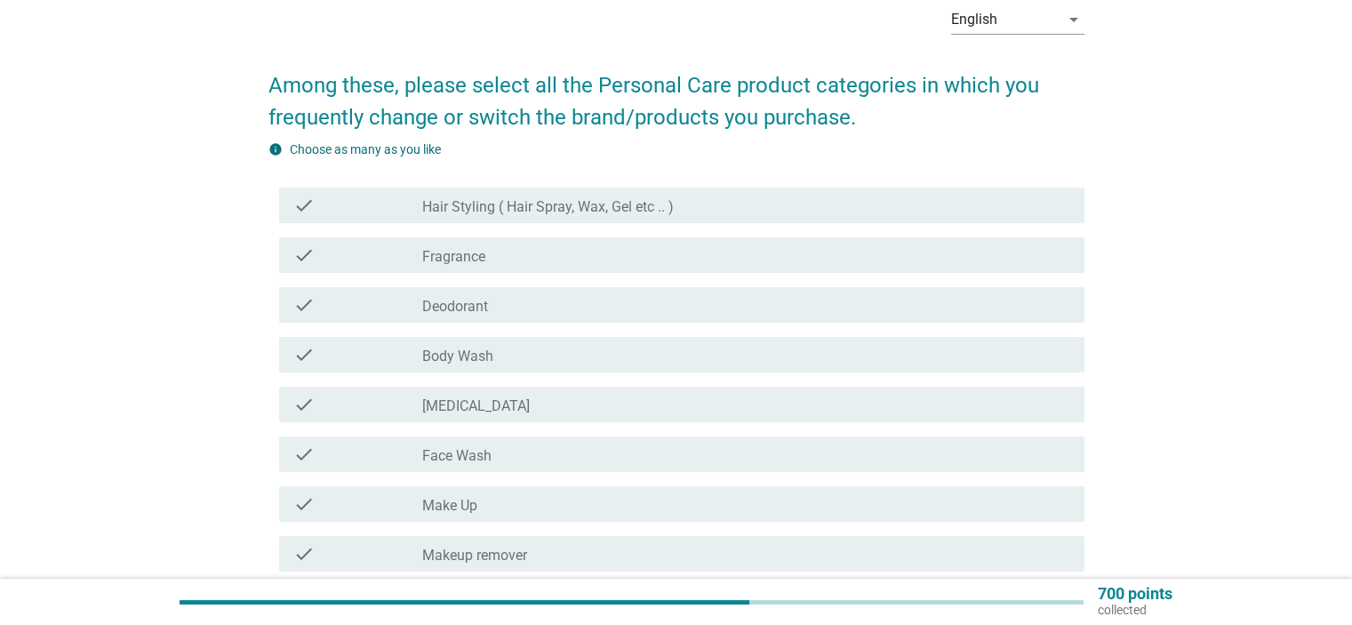
click at [617, 199] on label "Hair Styling ( Hair Spray, Wax, Gel etc .. )" at bounding box center [548, 207] width 252 height 18
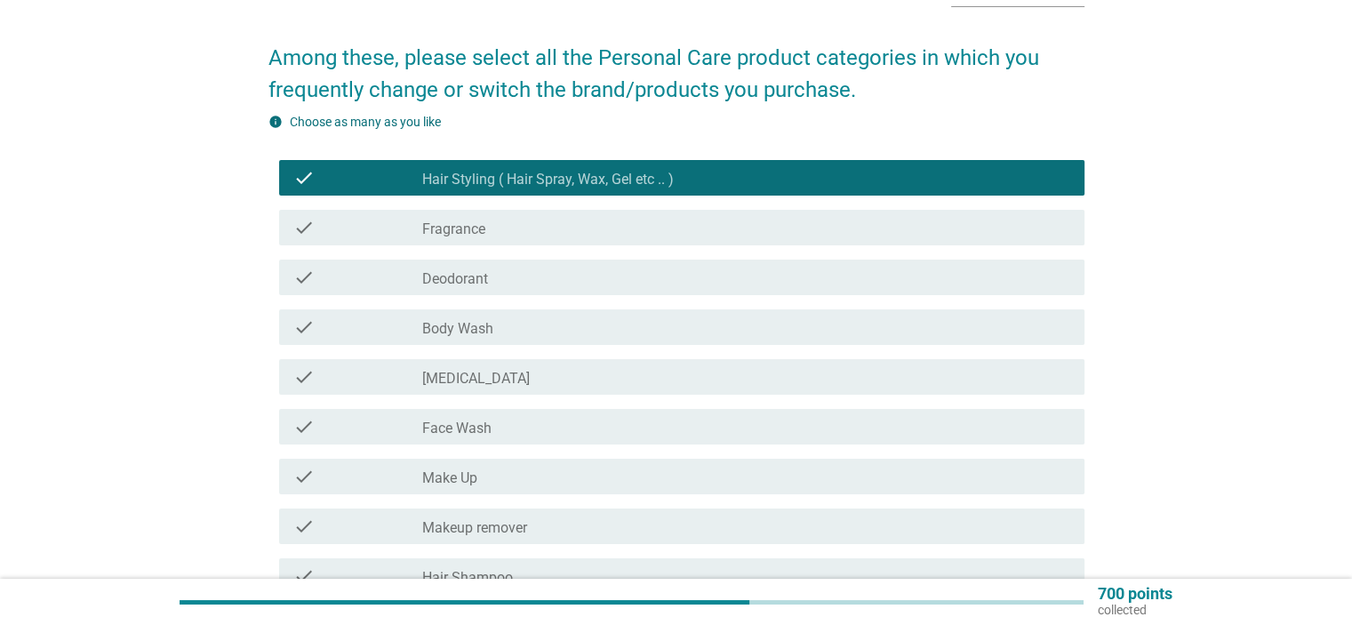
scroll to position [445, 0]
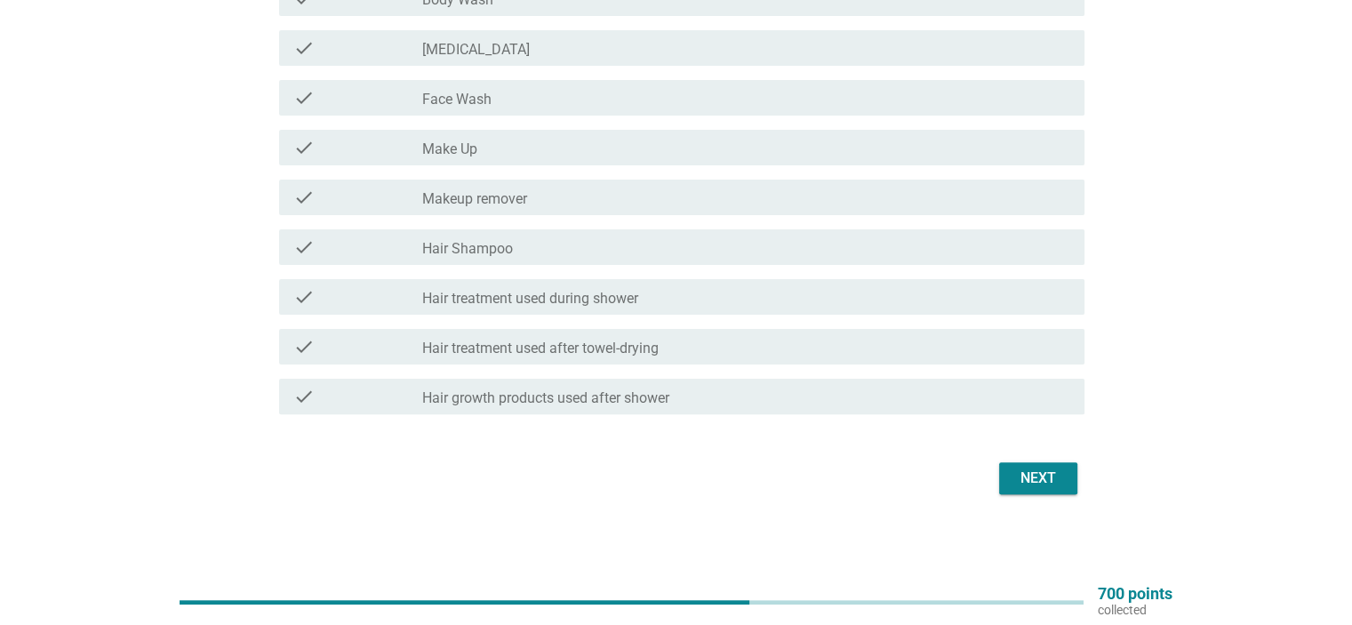
click at [1049, 486] on div "Next" at bounding box center [1039, 478] width 50 height 21
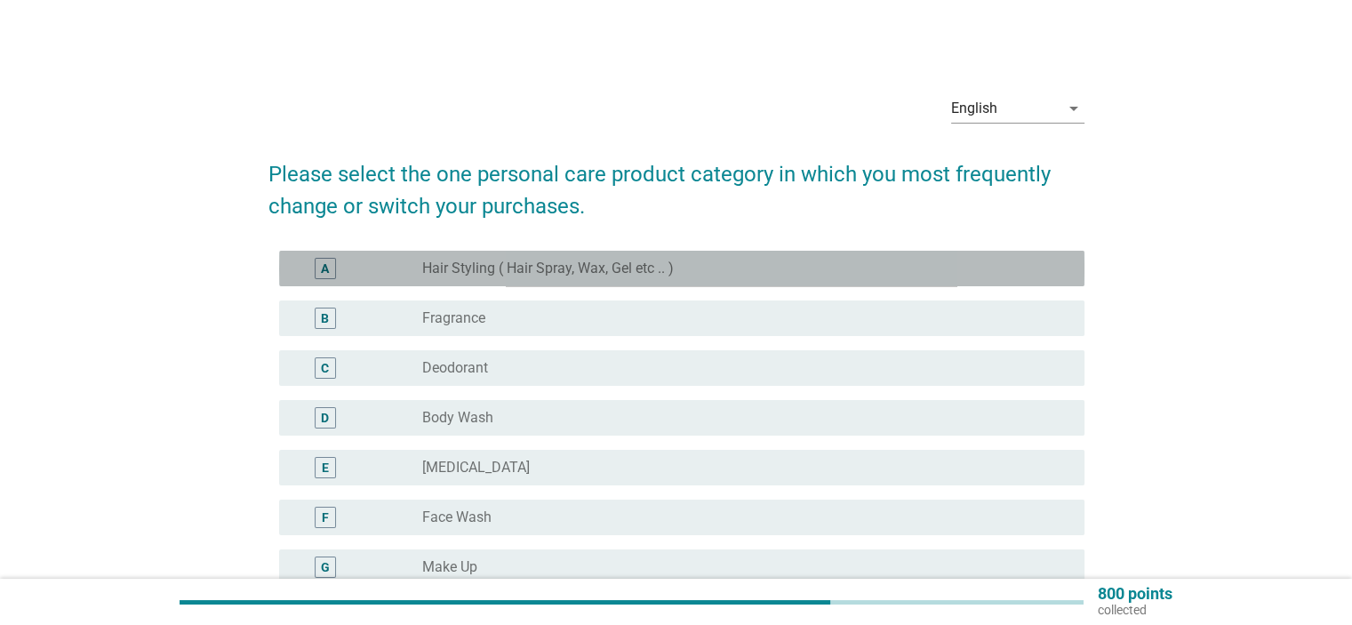
click at [673, 265] on label "Hair Styling ( Hair Spray, Wax, Gel etc .. )" at bounding box center [548, 269] width 252 height 18
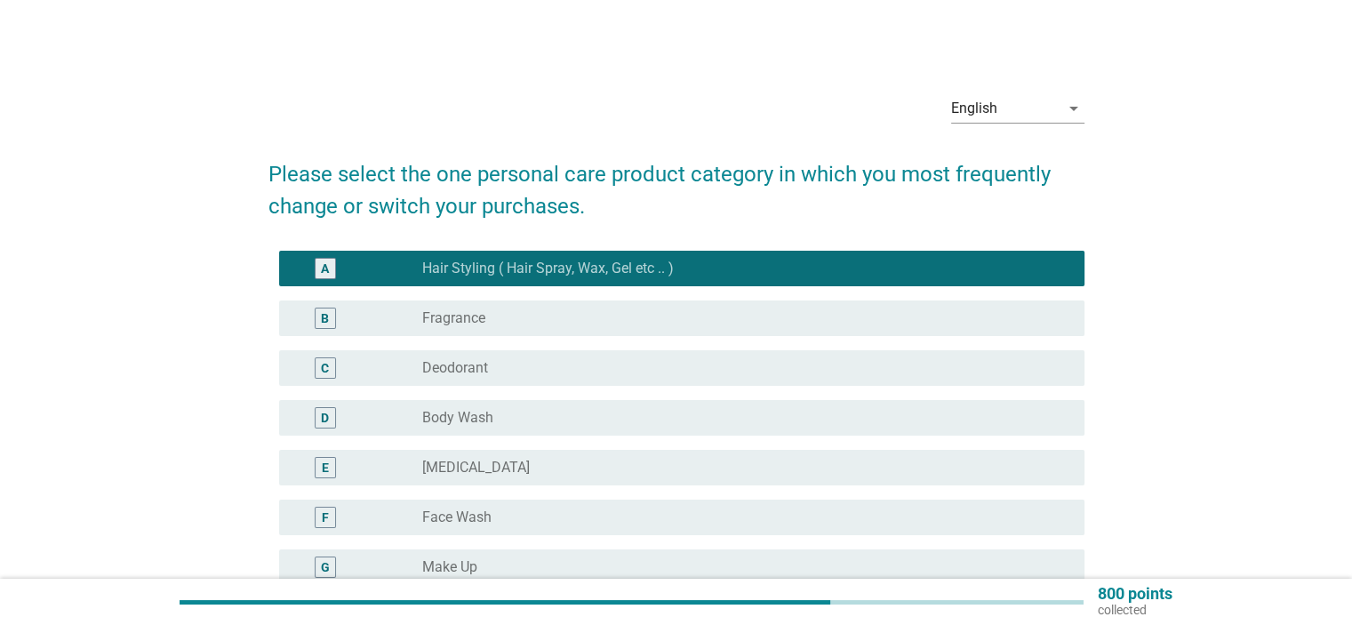
click at [658, 351] on div "C radio_button_unchecked Deodorant" at bounding box center [681, 368] width 805 height 36
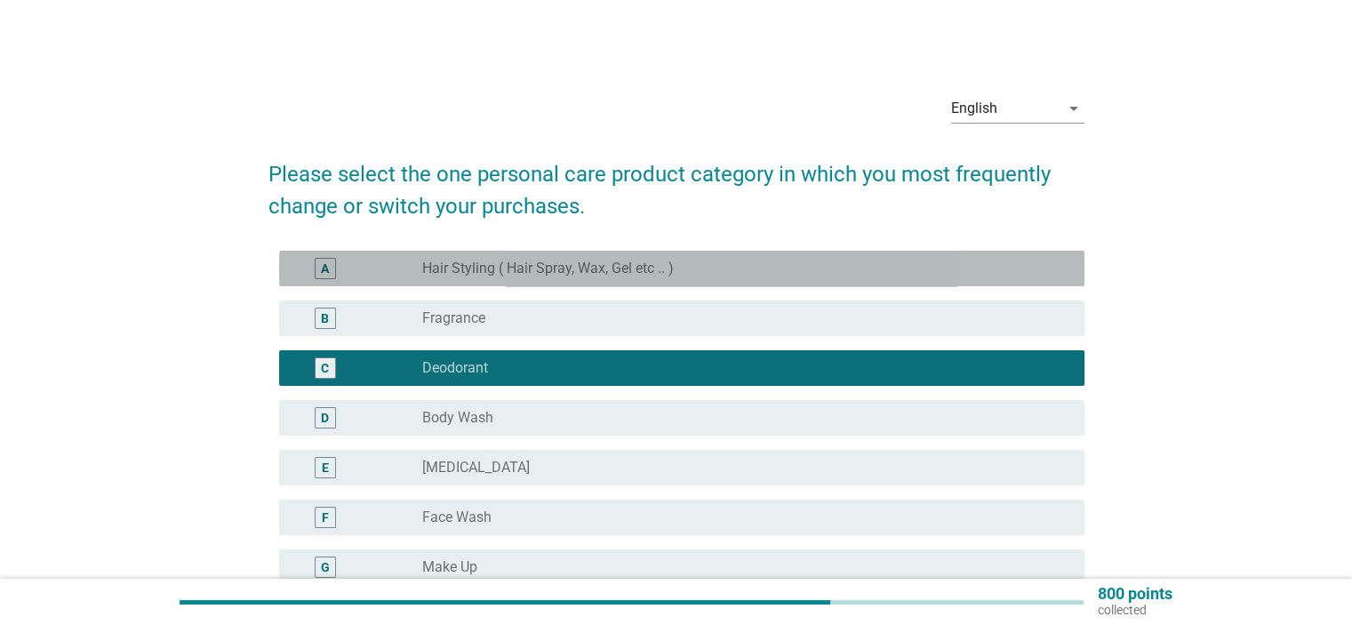
click at [679, 275] on div "radio_button_unchecked Hair Styling ( Hair Spray, Wax, Gel etc .. )" at bounding box center [738, 269] width 633 height 18
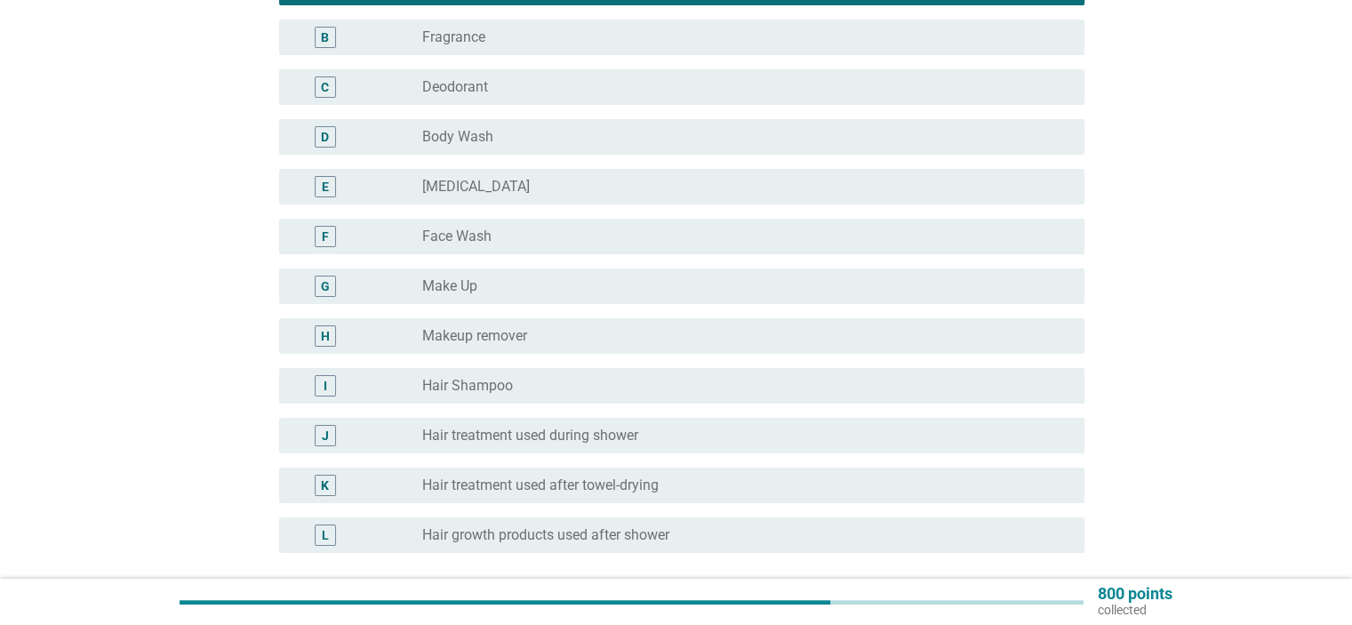
scroll to position [441, 0]
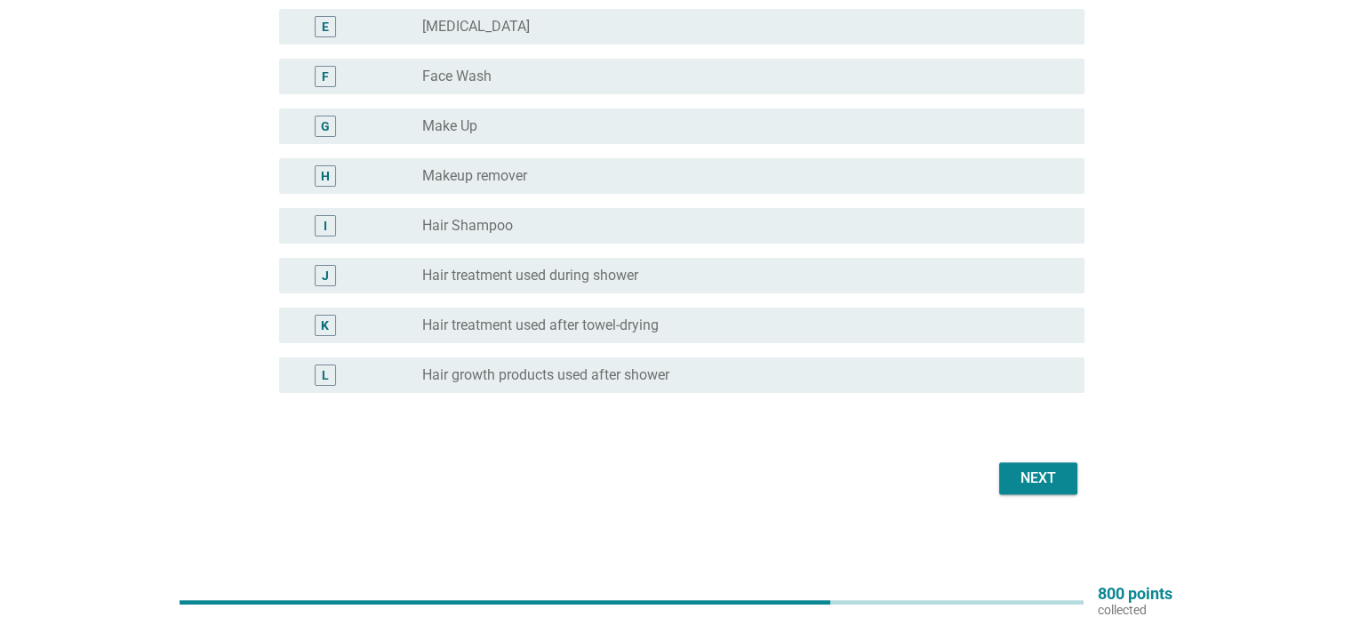
click at [1024, 445] on form "Please select the one personal care product category in which you most frequent…" at bounding box center [676, 99] width 816 height 800
click at [1024, 453] on form "Please select the one personal care product category in which you most frequent…" at bounding box center [676, 99] width 816 height 800
click at [1035, 485] on div "Next" at bounding box center [1039, 478] width 50 height 21
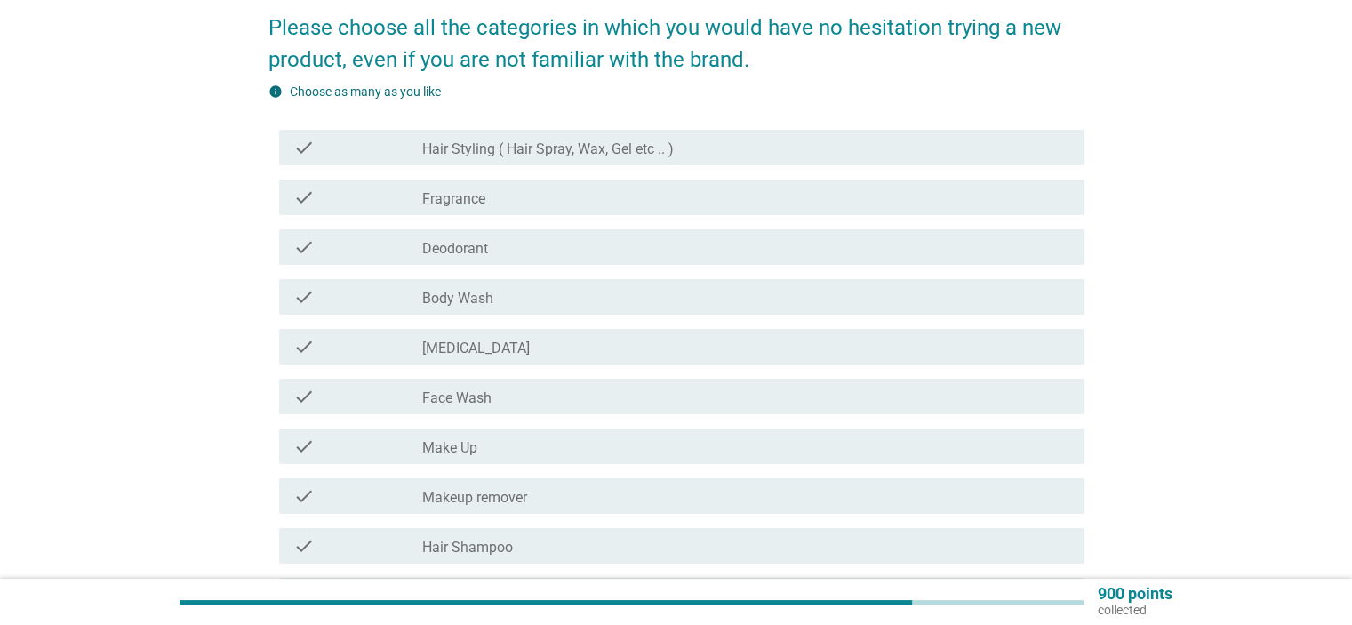
scroll to position [178, 0]
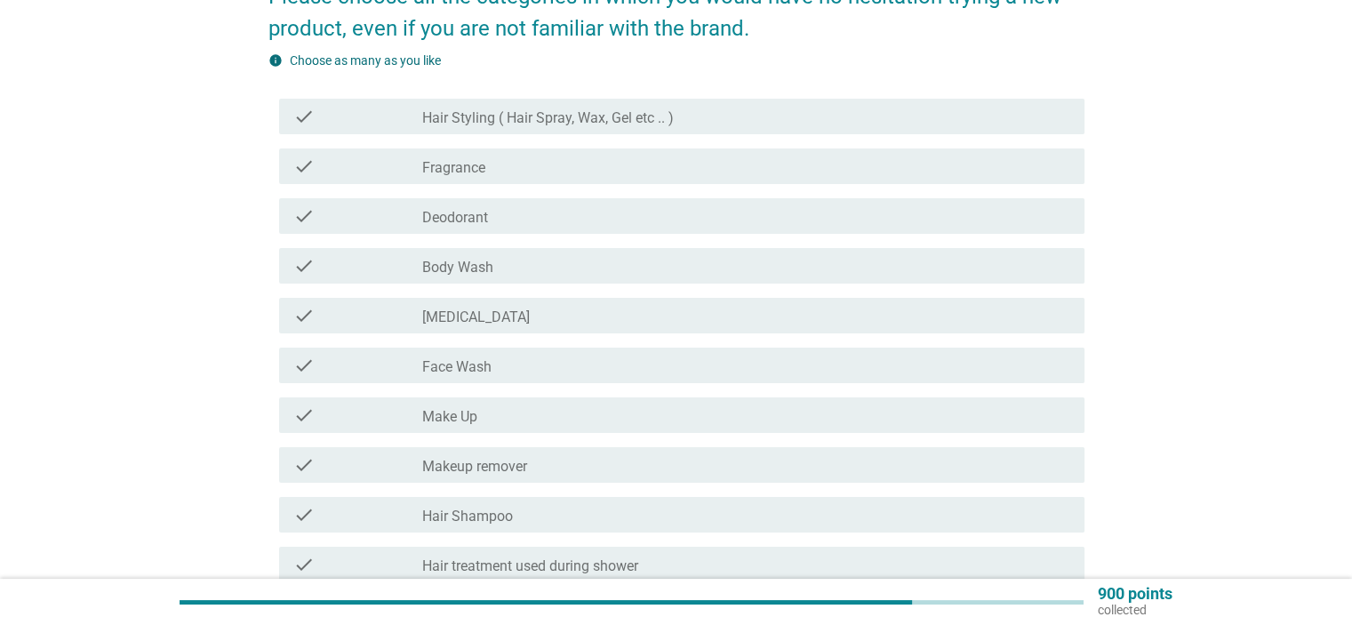
click at [833, 120] on div "check_box_outline_blank Hair Styling ( Hair Spray, Wax, Gel etc .. )" at bounding box center [745, 116] width 647 height 21
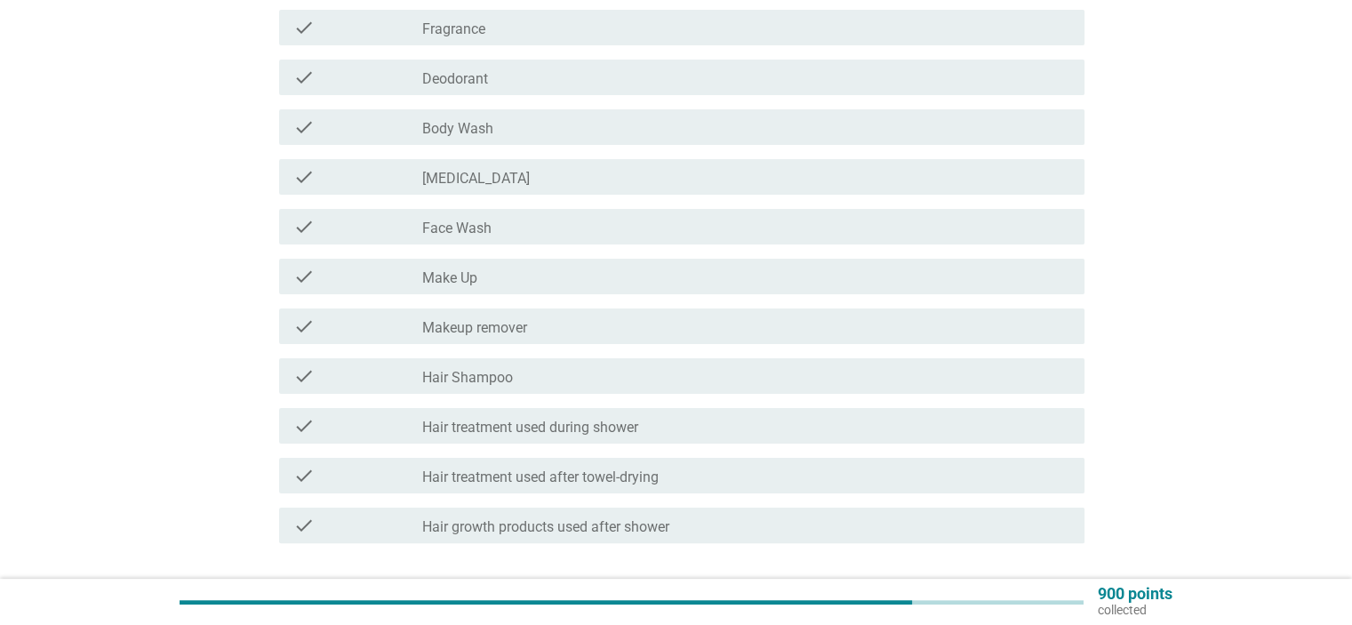
scroll to position [445, 0]
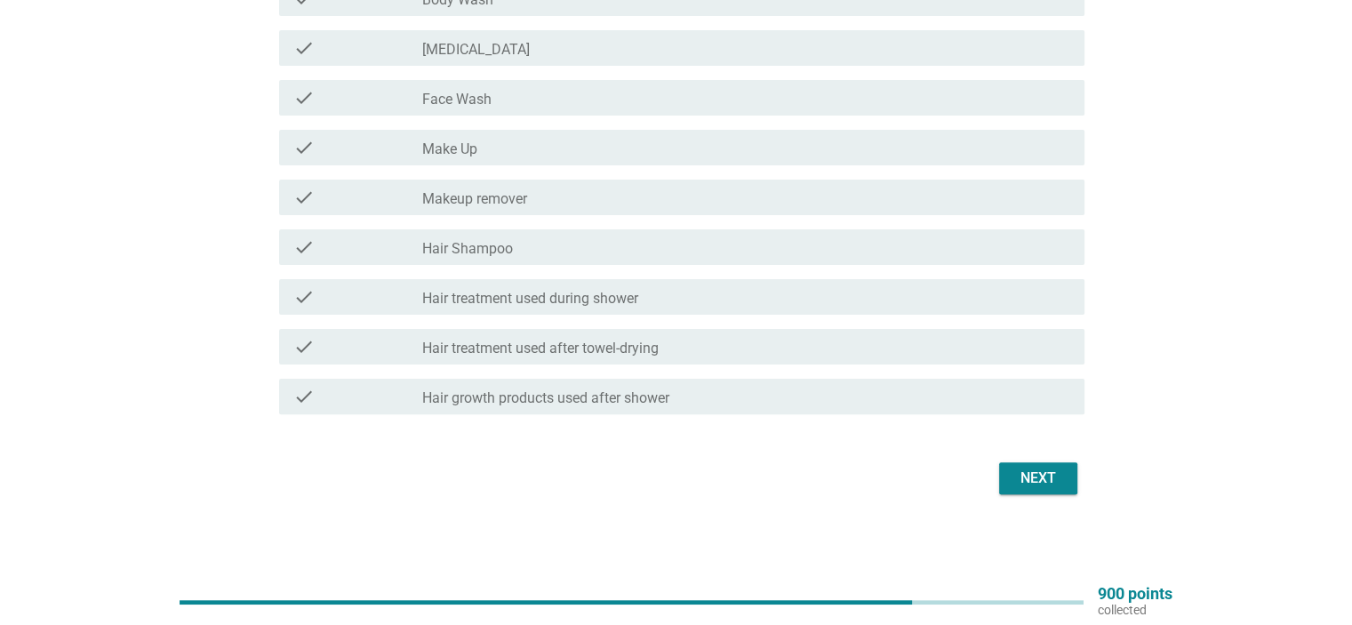
click at [1030, 475] on div "Next" at bounding box center [1039, 478] width 50 height 21
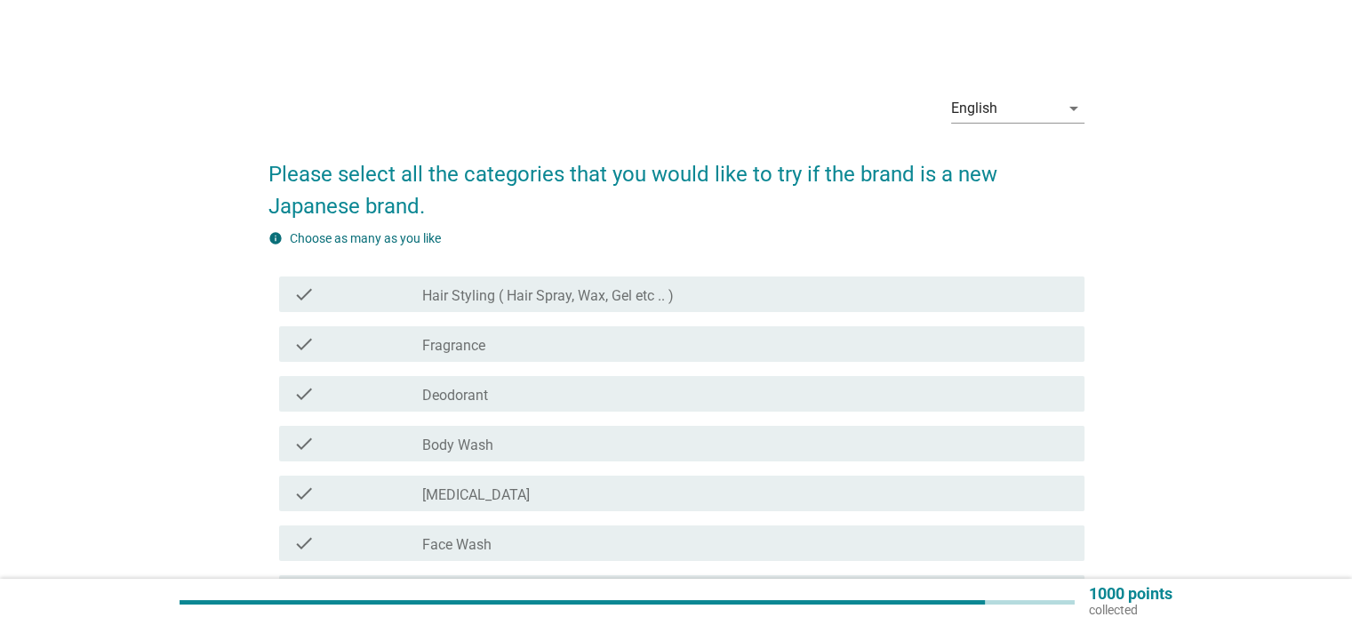
click at [653, 295] on label "Hair Styling ( Hair Spray, Wax, Gel etc .. )" at bounding box center [548, 296] width 252 height 18
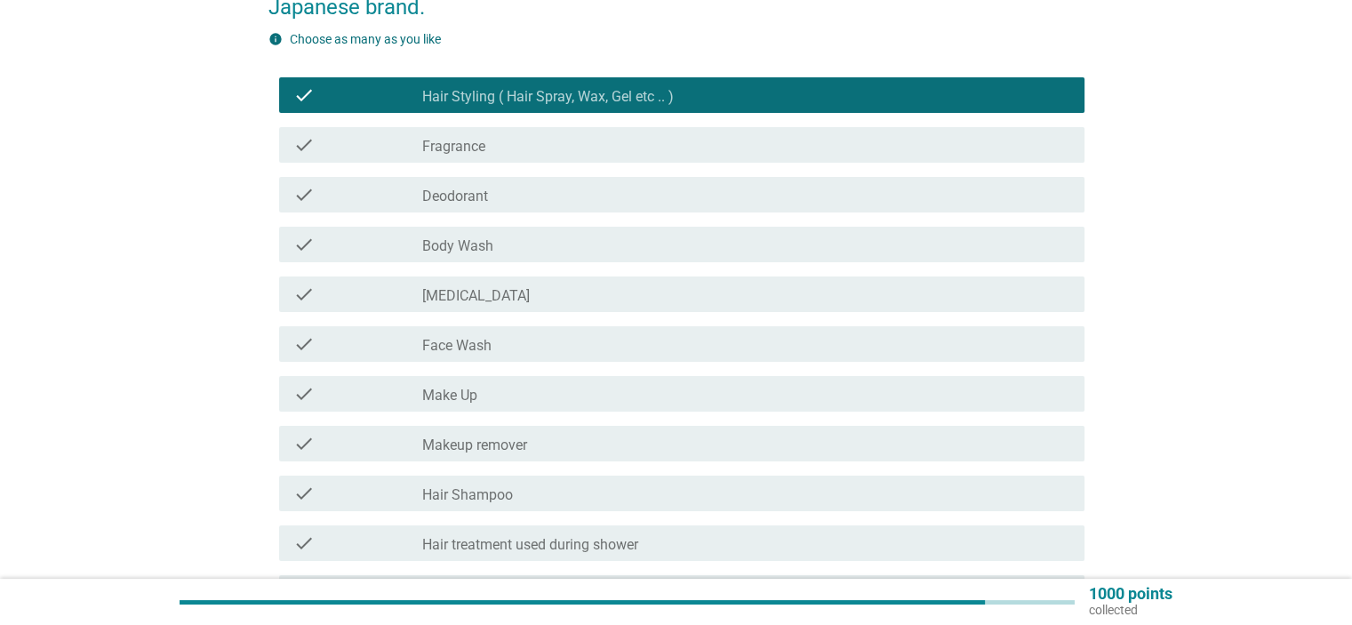
scroll to position [445, 0]
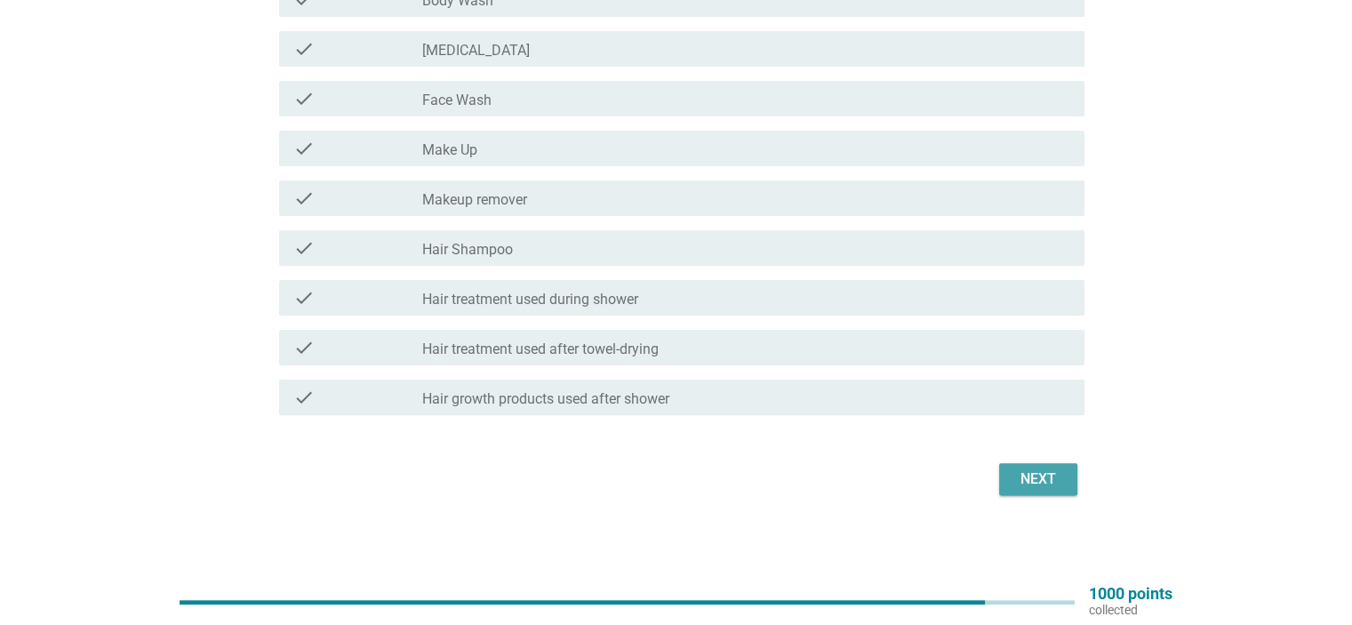
click at [1040, 477] on div "Next" at bounding box center [1039, 479] width 50 height 21
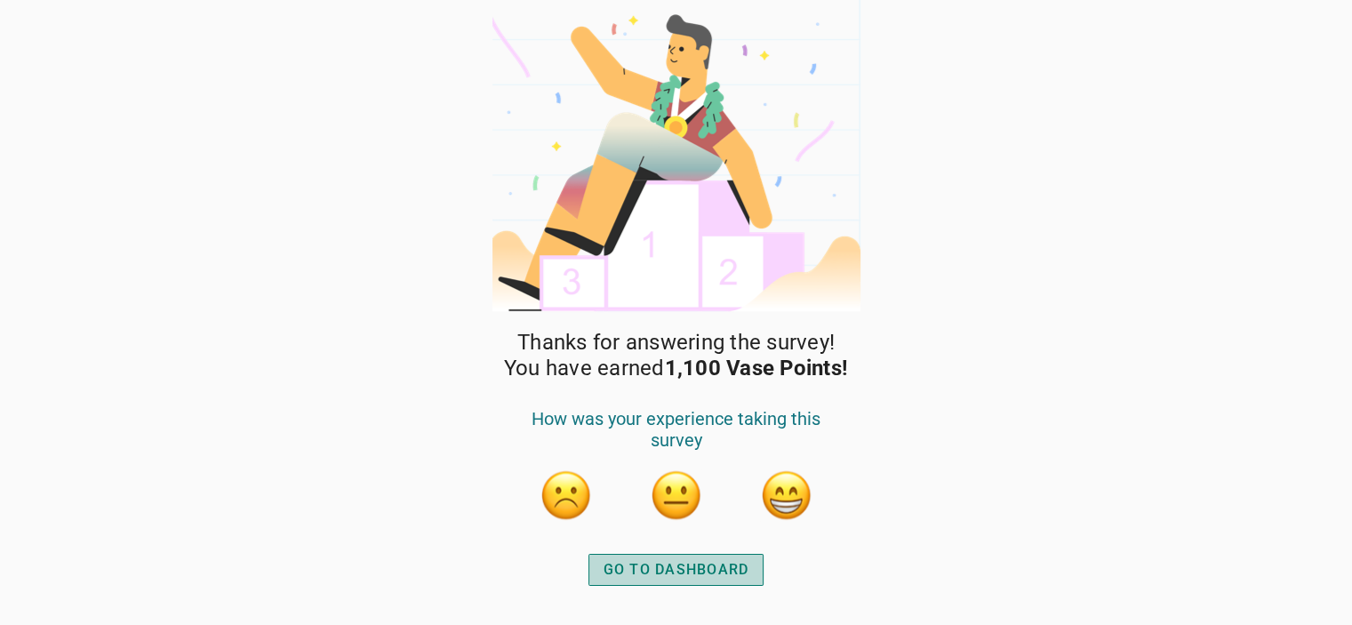
click at [684, 573] on div "GO TO DASHBOARD" at bounding box center [677, 569] width 146 height 21
